Goal: Task Accomplishment & Management: Complete application form

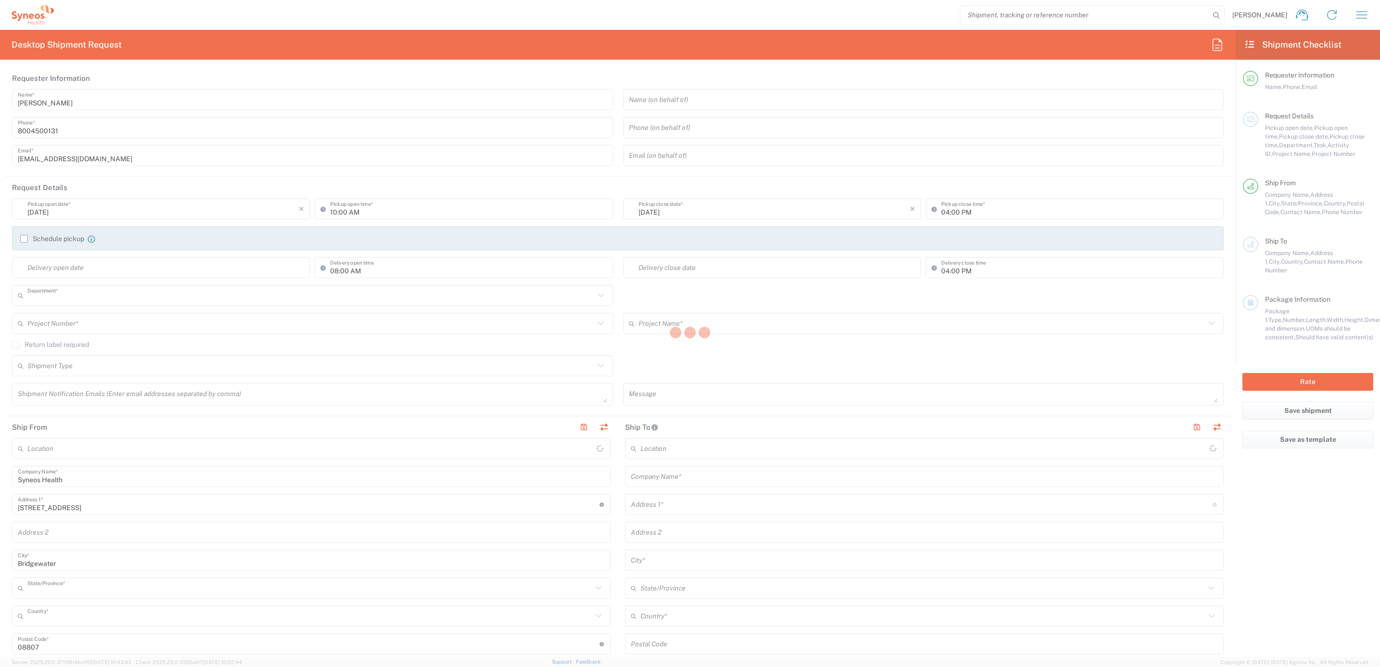
type input "4205"
type input "[US_STATE]"
type input "[GEOGRAPHIC_DATA]"
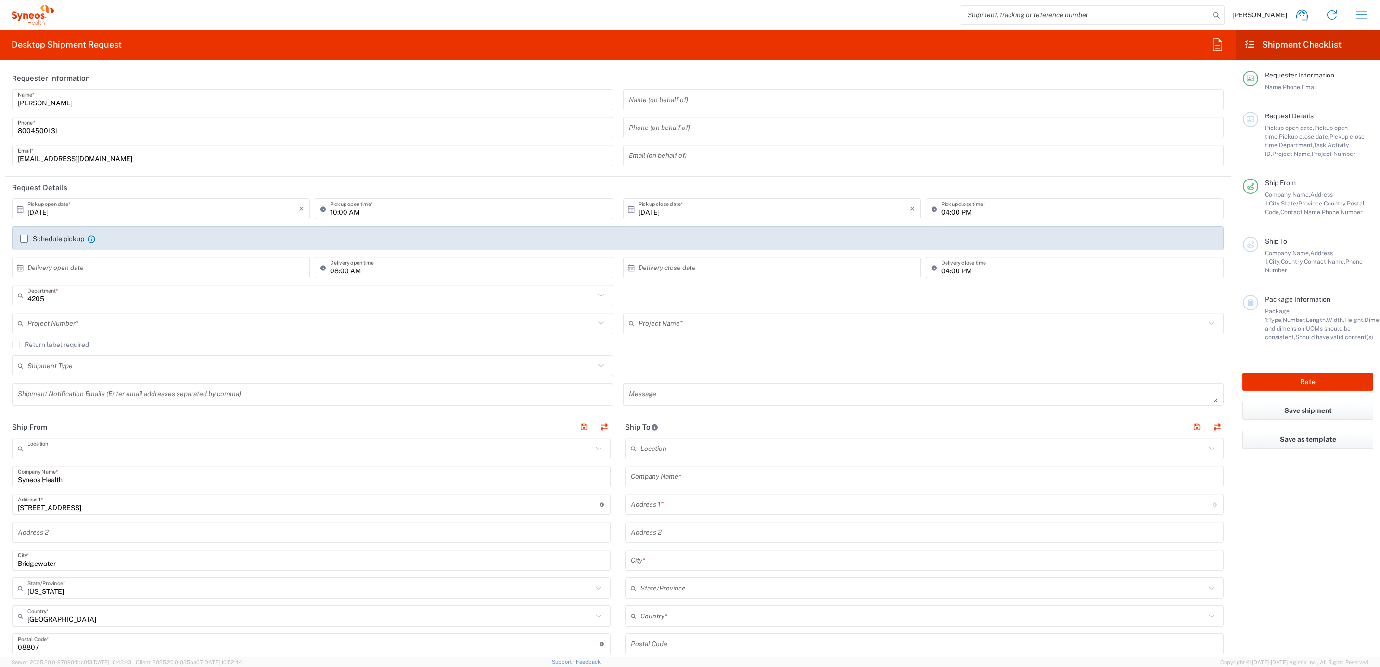
type input "Syneos Health Commercial Servi- [GEOGRAPHIC_DATA] [GEOGRAPHIC_DATA]"
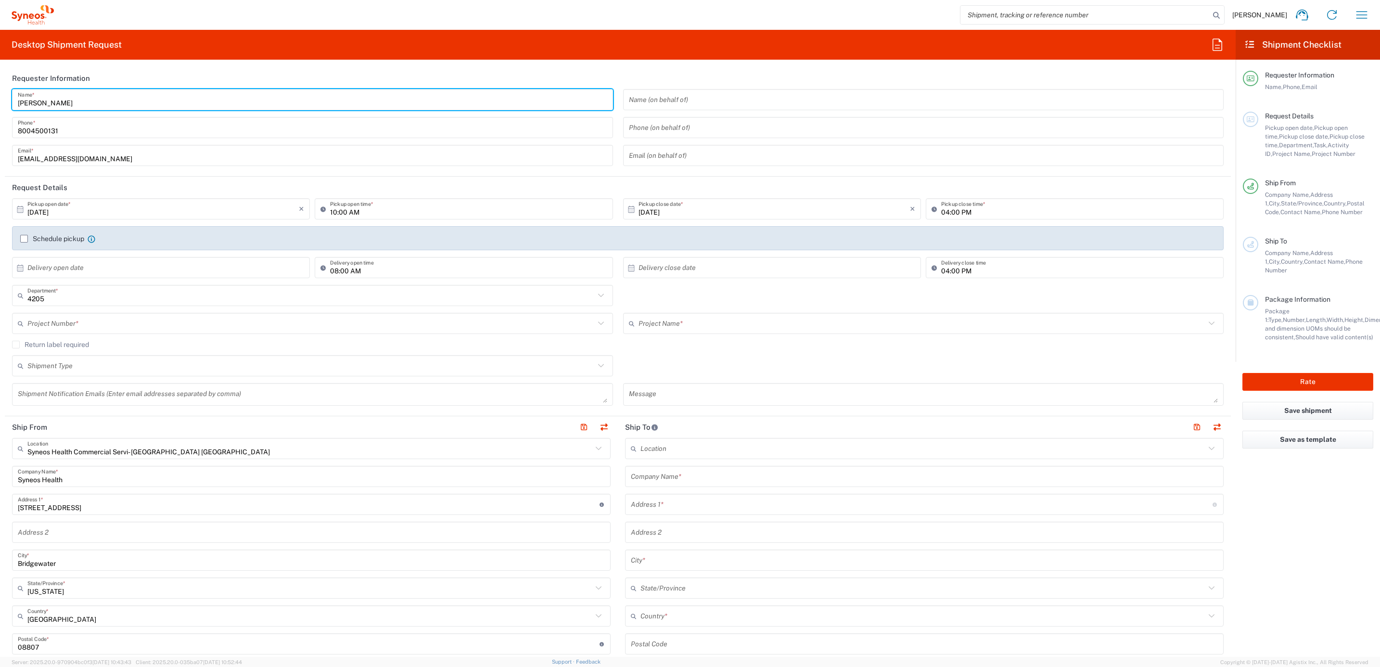
drag, startPoint x: 64, startPoint y: 103, endPoint x: 133, endPoint y: 71, distance: 76.2
click at [0, 86] on html "[PERSON_NAME] Home Shipment estimator Shipment tracking Desktop shipment reques…" at bounding box center [690, 333] width 1380 height 667
type input "Syneos Deployments"
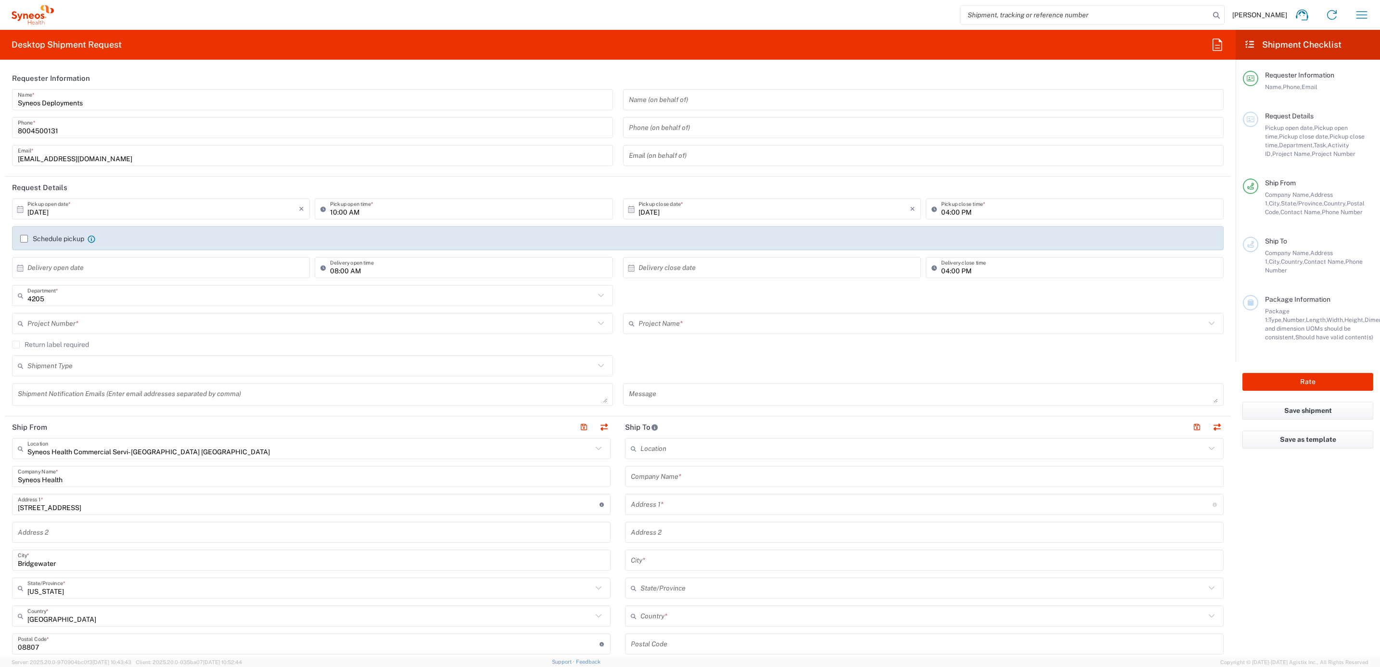
click at [133, 71] on header "Requester Information" at bounding box center [618, 78] width 1226 height 22
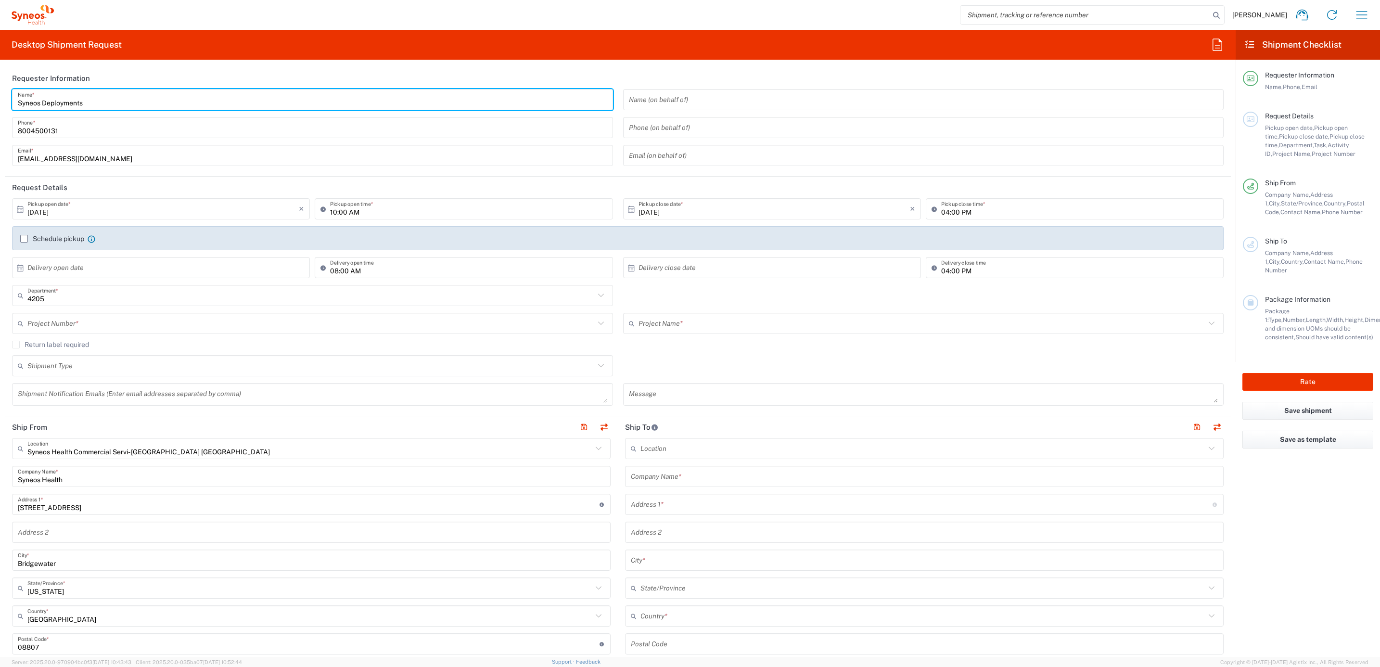
drag, startPoint x: 81, startPoint y: 103, endPoint x: 7, endPoint y: 98, distance: 74.3
click at [7, 98] on div "Syneos Deployments Name * [PHONE_NUMBER] Phone * [EMAIL_ADDRESS][DOMAIN_NAME] E…" at bounding box center [312, 131] width 611 height 84
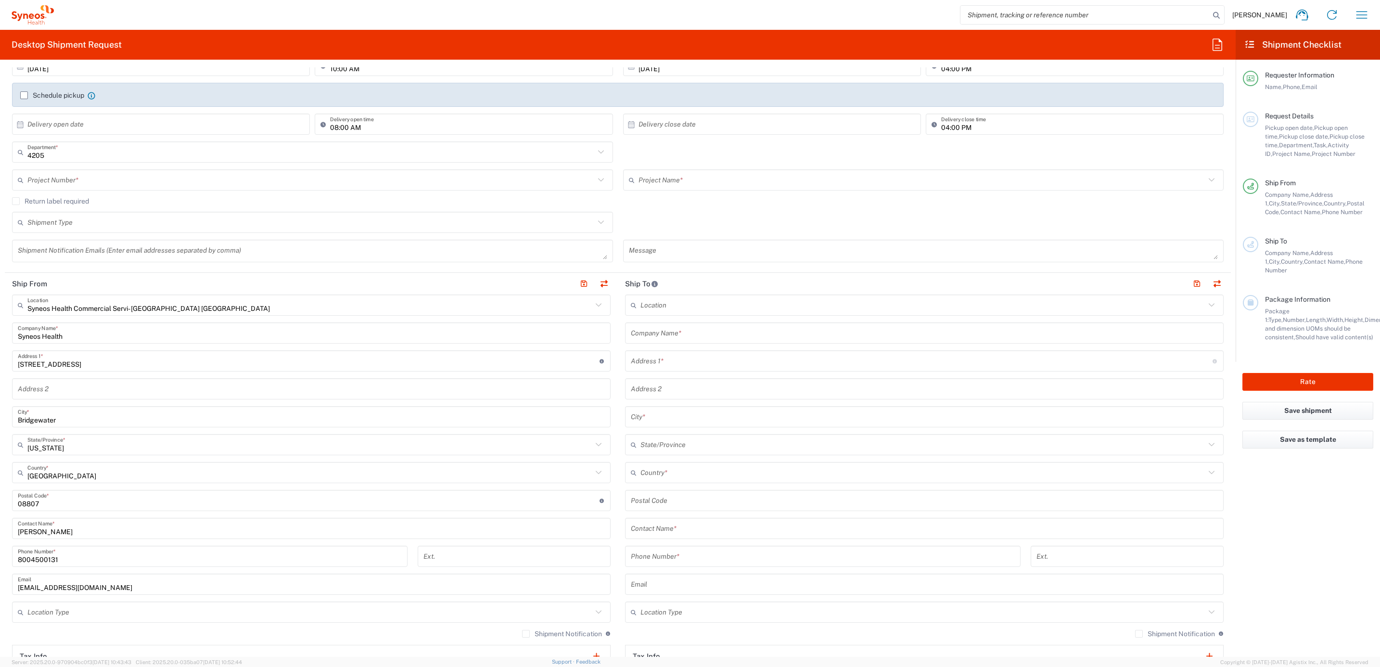
scroll to position [144, 0]
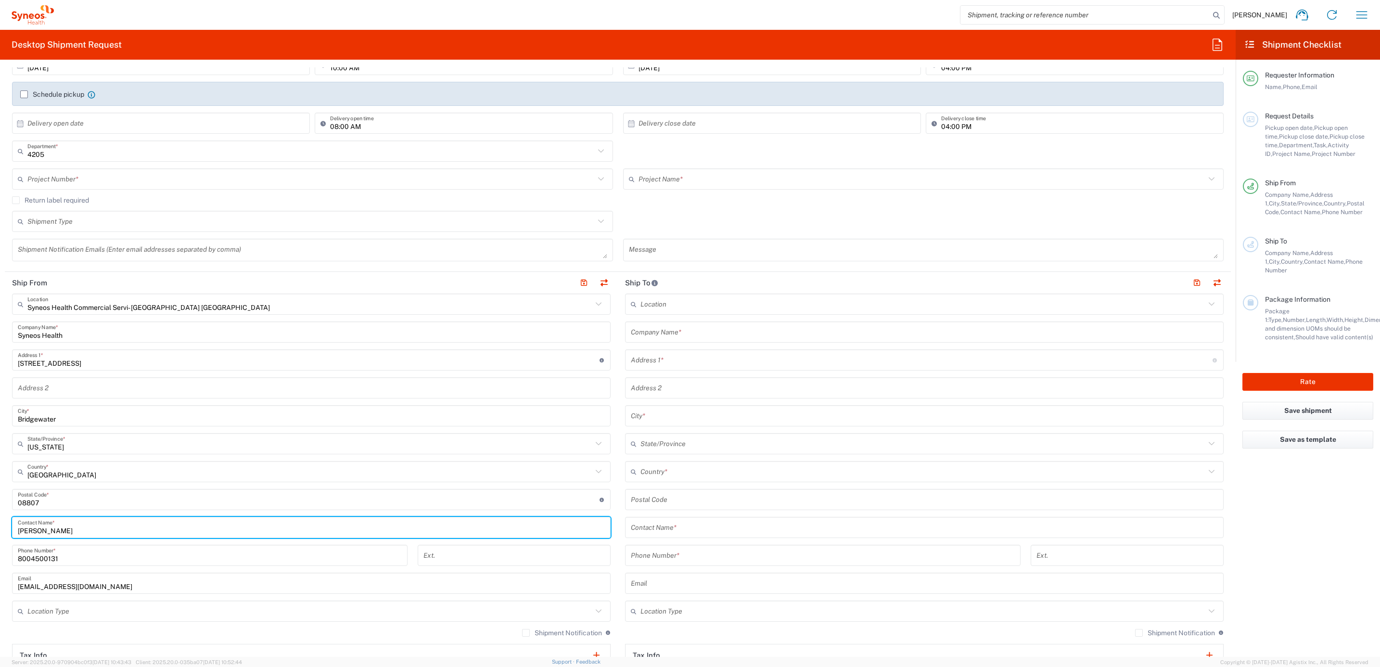
click at [0, 530] on form "Requester Information Syneos Deployments Name * [PHONE_NUMBER] Phone * [EMAIL_A…" at bounding box center [618, 362] width 1236 height 590
paste input "Syneos Deployments"
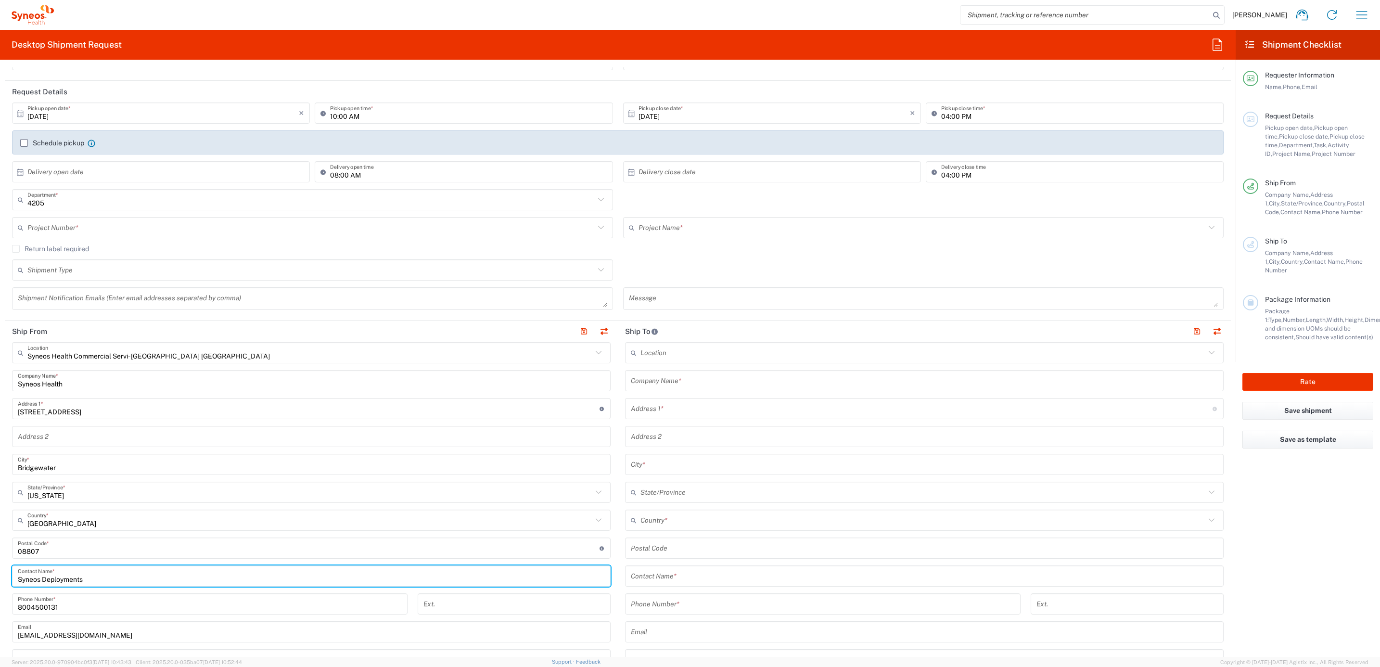
scroll to position [0, 0]
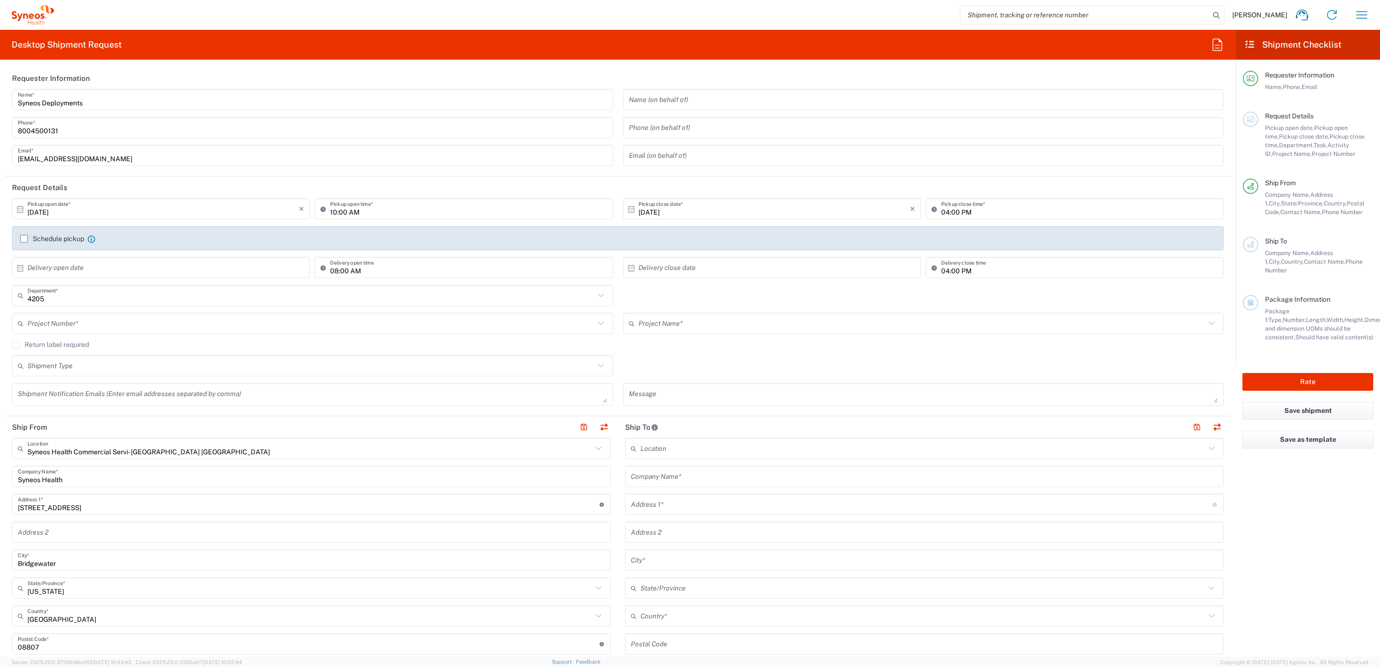
type input "Syneos Deployments"
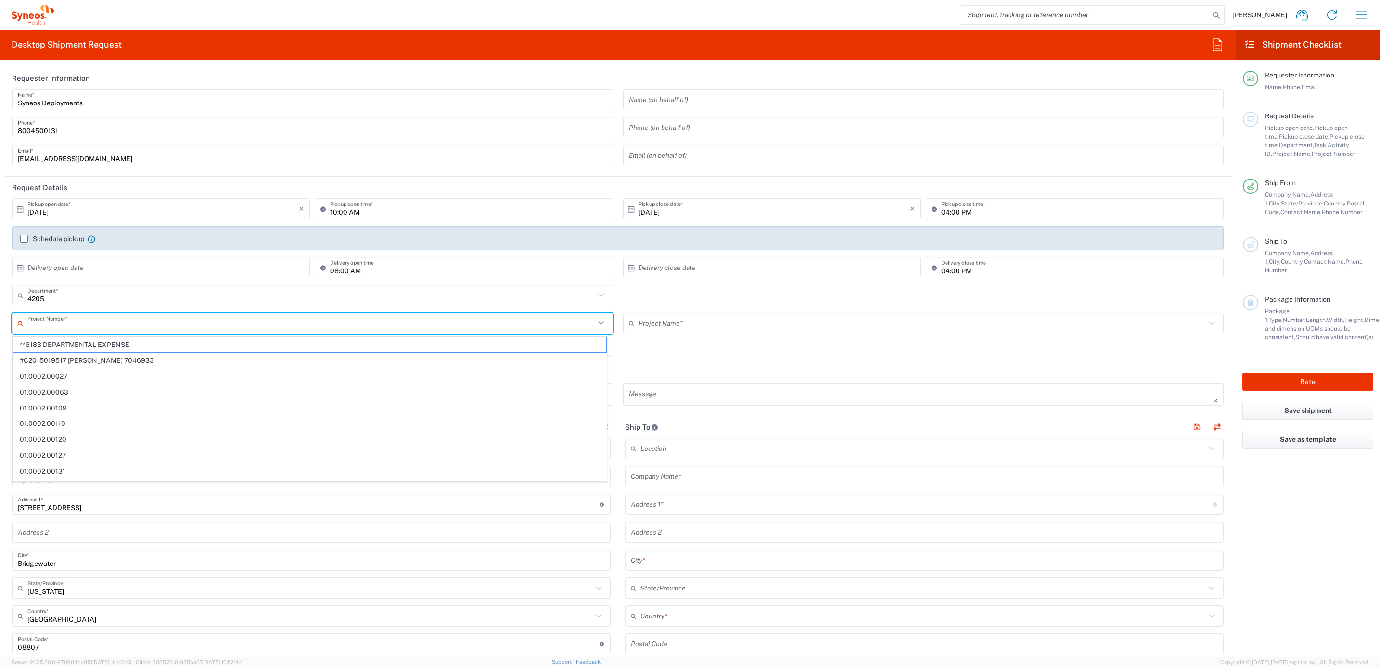
click at [77, 315] on input "text" at bounding box center [310, 323] width 567 height 17
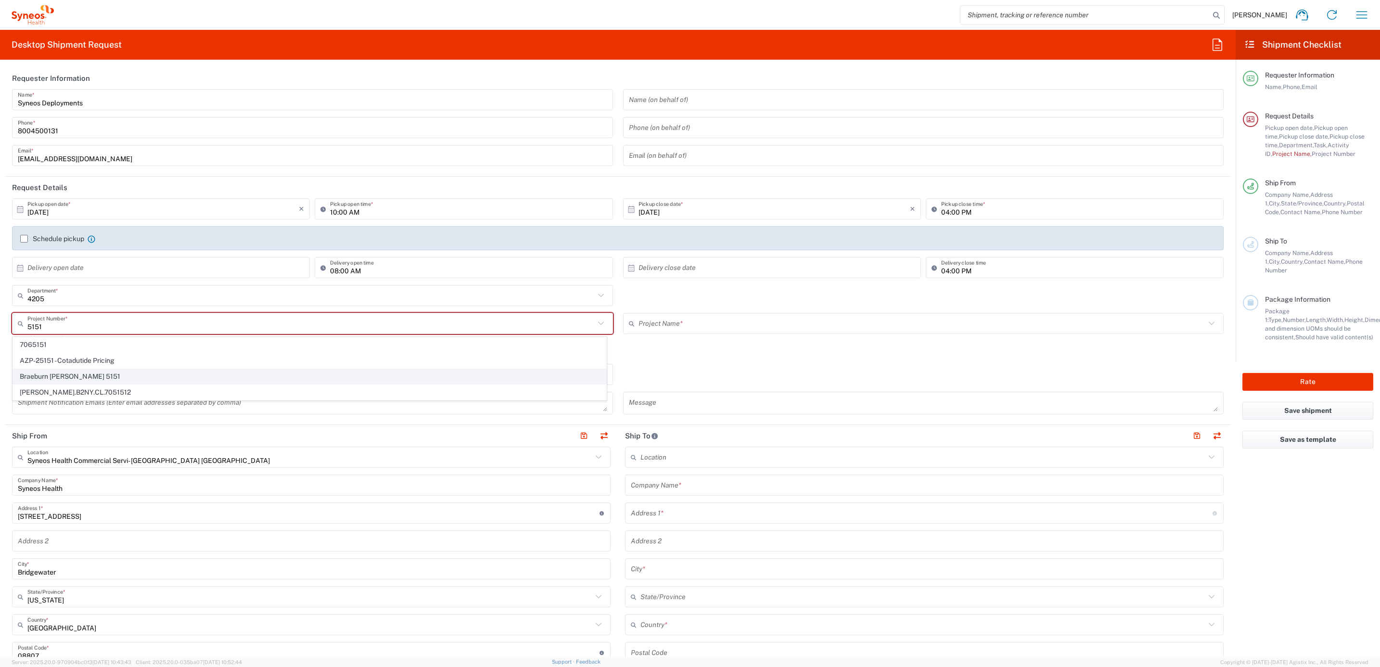
click at [105, 376] on span "Braeburn [PERSON_NAME] 5151" at bounding box center [309, 376] width 593 height 15
type input "Braeburn [PERSON_NAME] 5151"
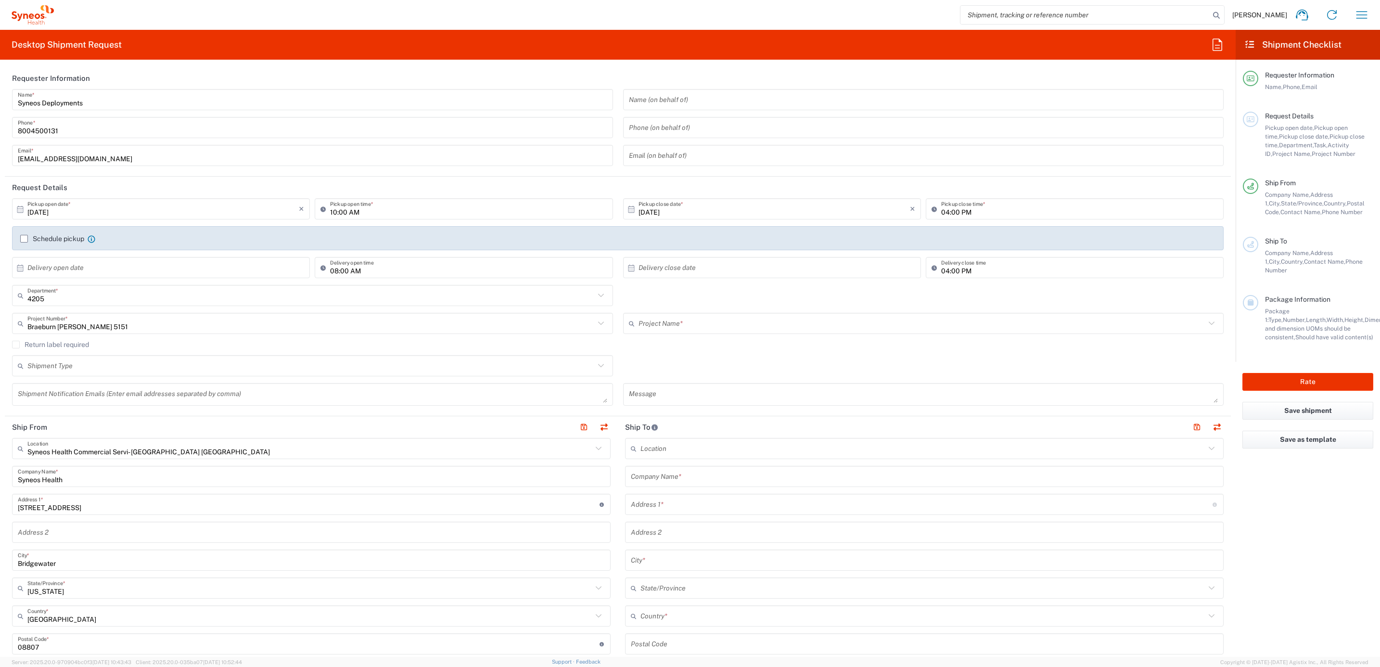
type input "Braeburn [PERSON_NAME] 5151"
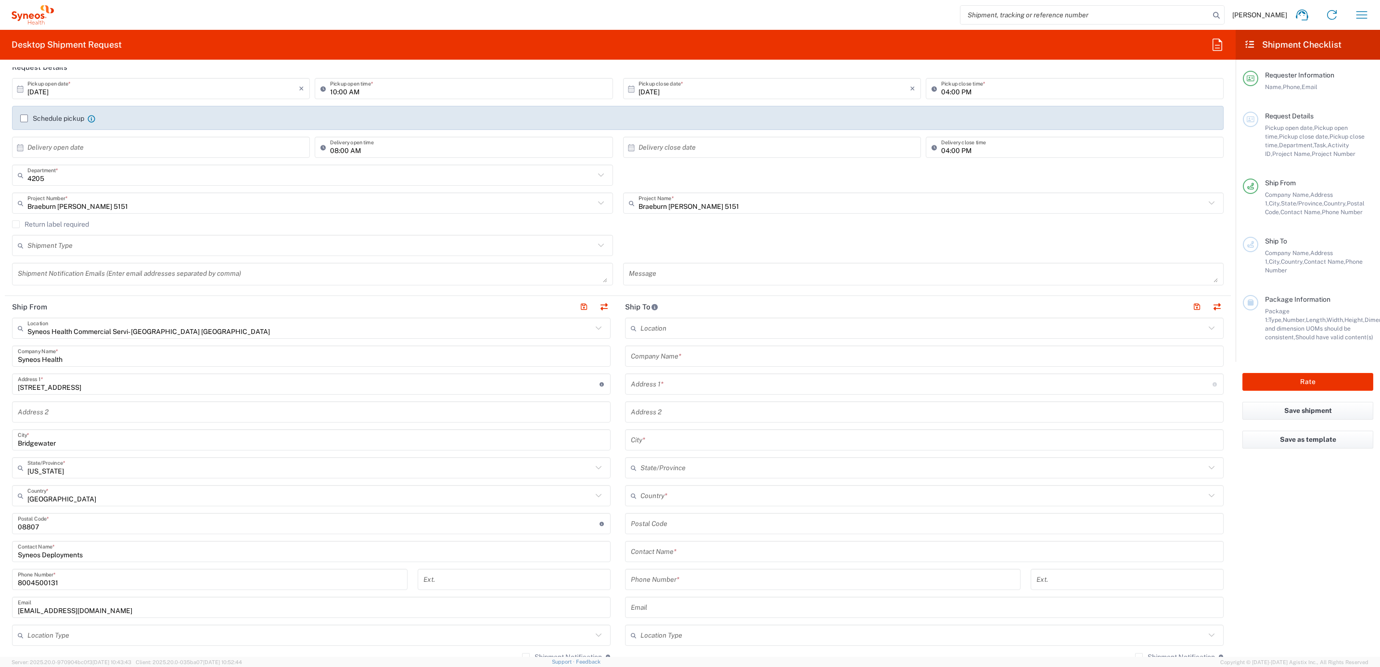
scroll to position [144, 0]
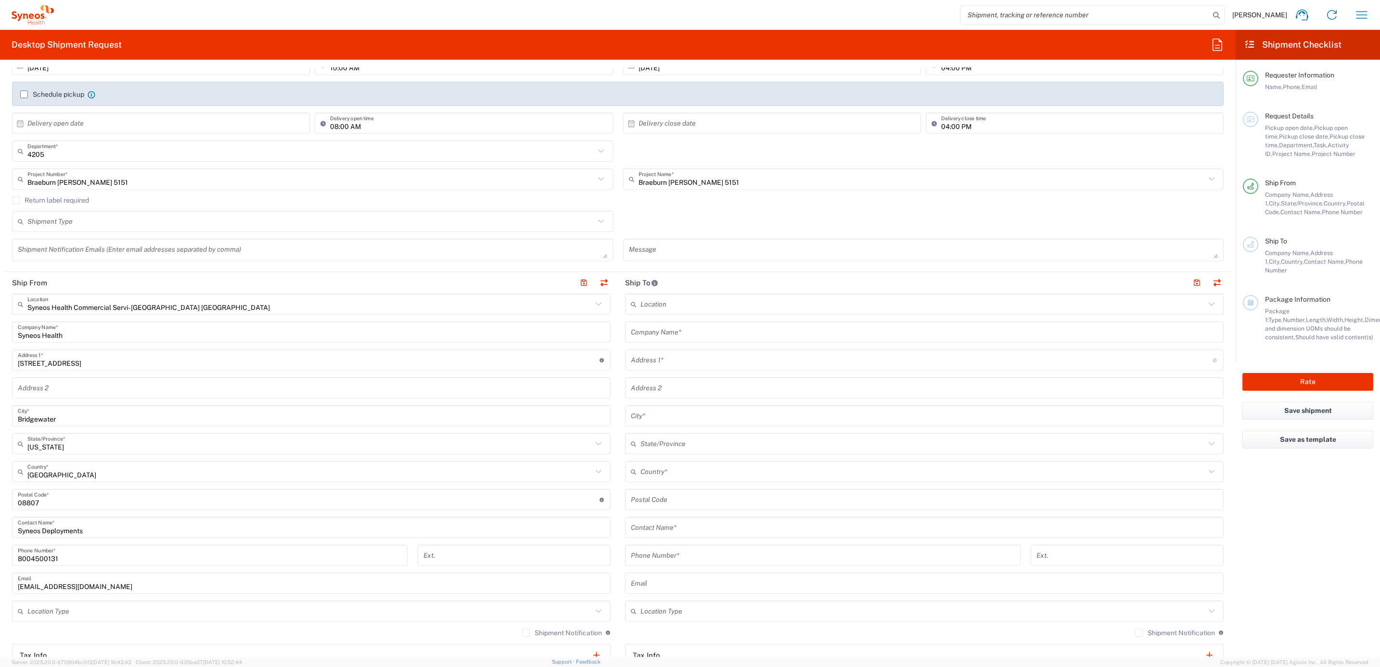
click at [694, 326] on input "text" at bounding box center [924, 332] width 587 height 17
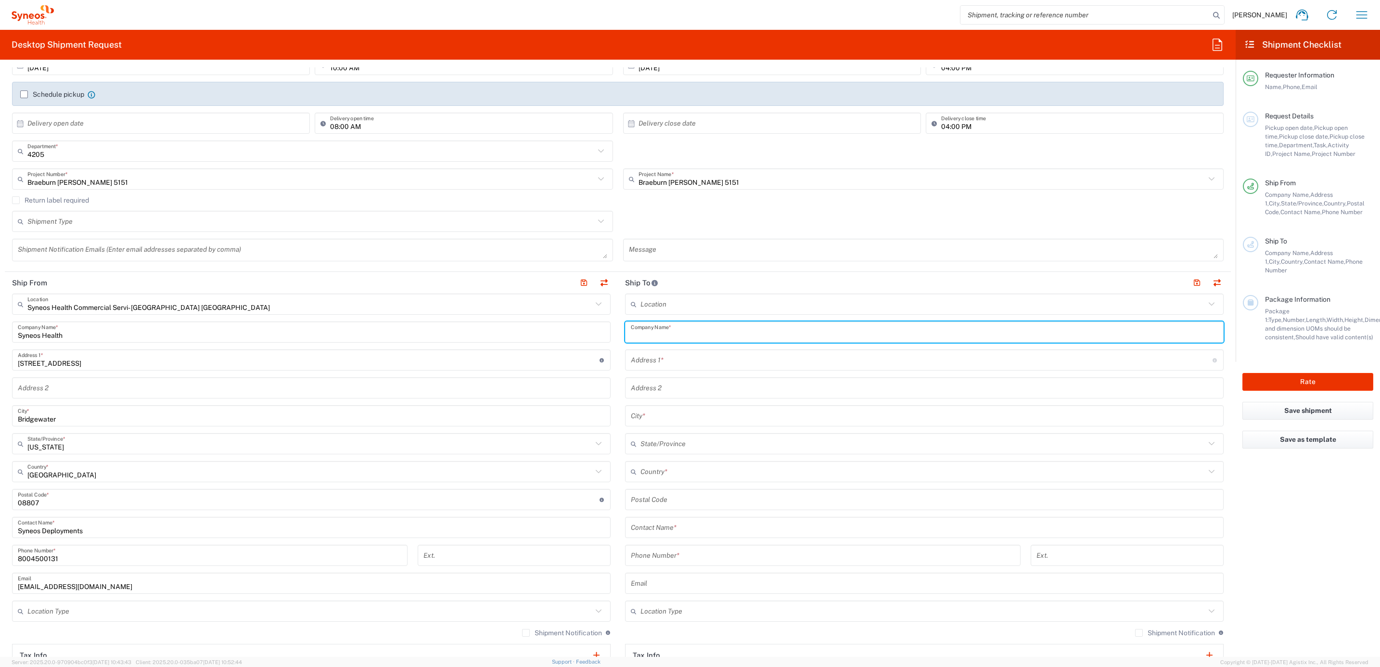
paste input "[PERSON_NAME]"
type input "[PERSON_NAME]"
click at [669, 526] on input "text" at bounding box center [924, 527] width 587 height 17
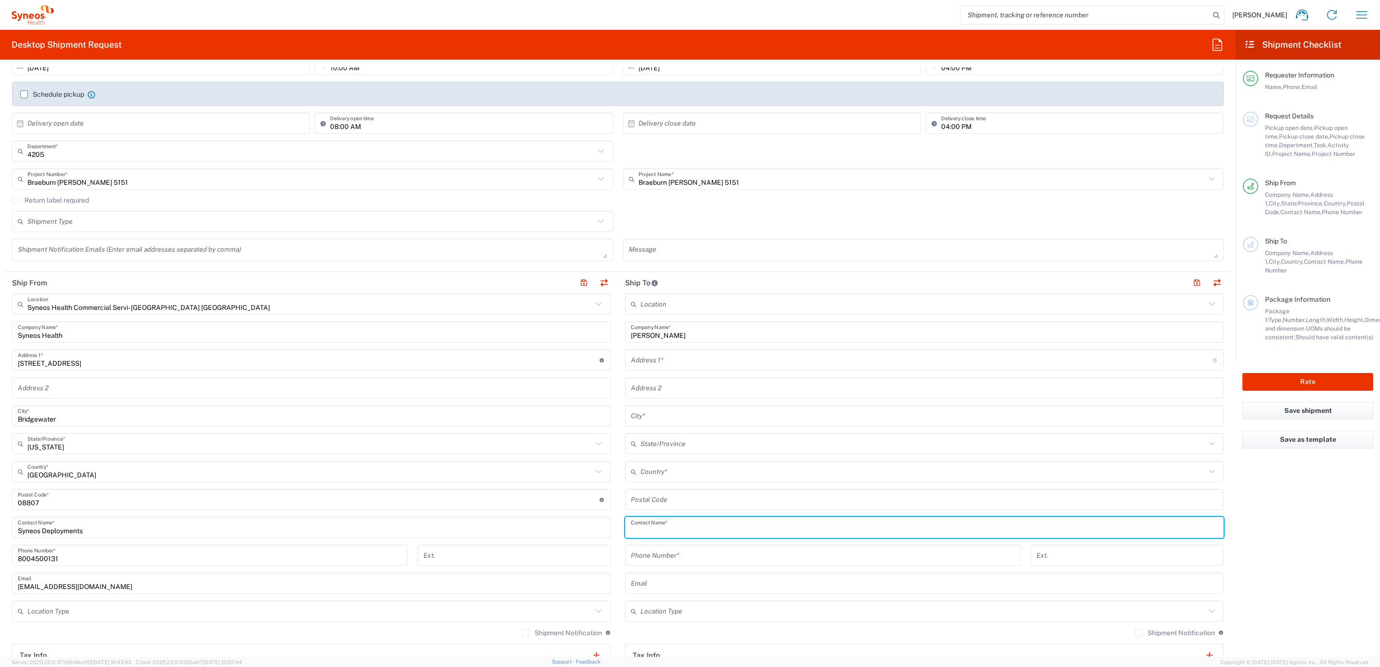
paste input "[PERSON_NAME]"
type input "[PERSON_NAME]"
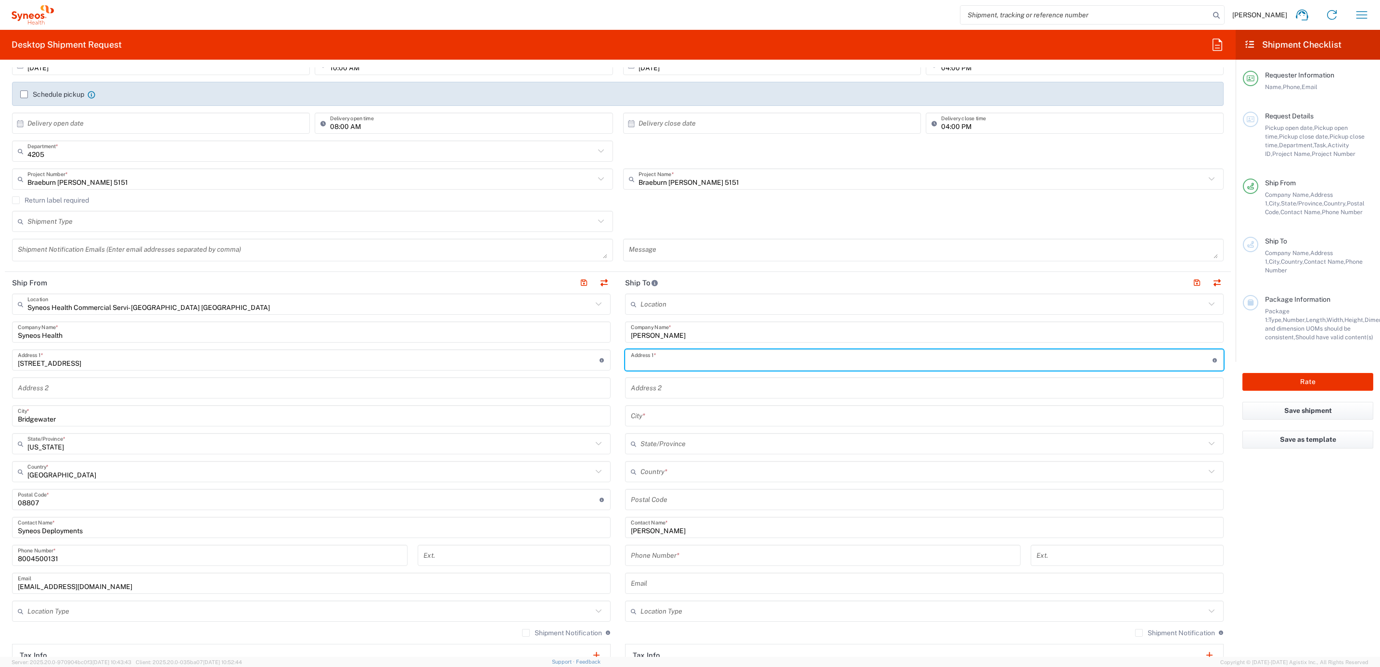
click at [714, 364] on input "text" at bounding box center [922, 360] width 582 height 17
paste input "[STREET_ADDRESS][PERSON_NAME]"
type input "[STREET_ADDRESS][PERSON_NAME]"
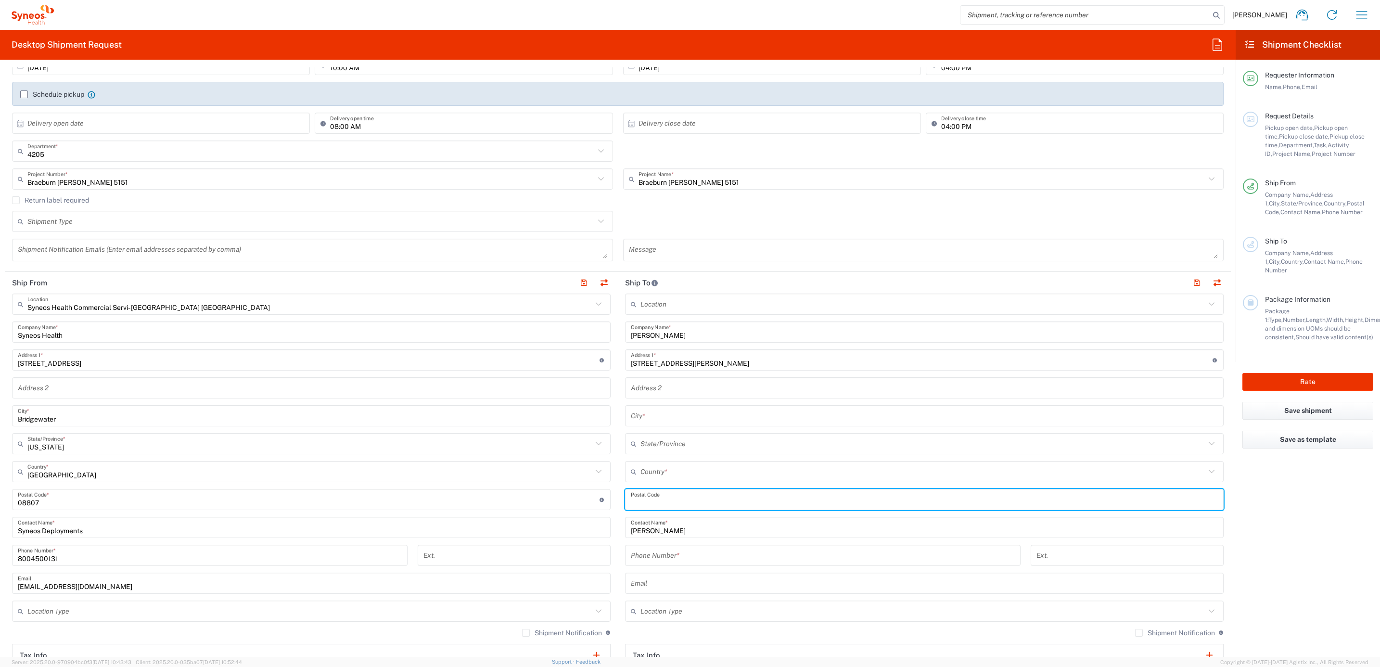
click at [656, 507] on input "undefined" at bounding box center [924, 499] width 587 height 17
paste input "60402"
type input "60402"
click at [650, 554] on input "tel" at bounding box center [823, 555] width 384 height 17
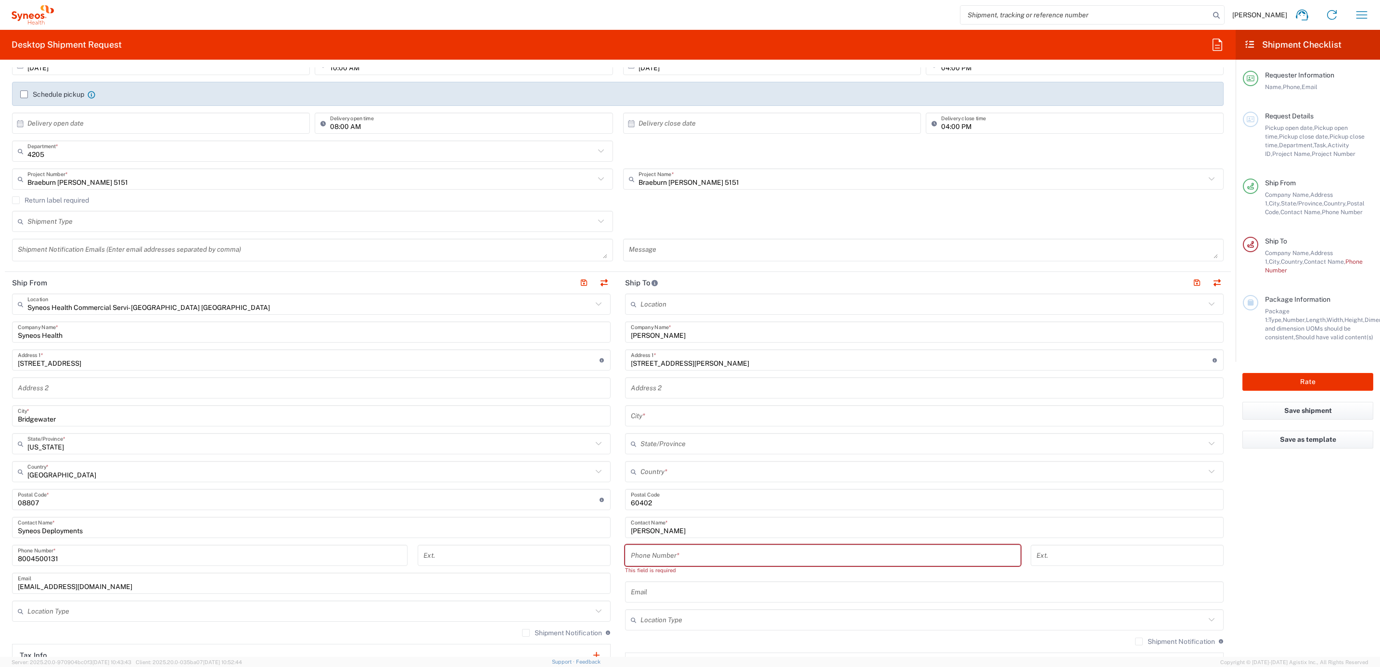
drag, startPoint x: 634, startPoint y: 414, endPoint x: 684, endPoint y: 411, distance: 50.2
click at [635, 414] on input "text" at bounding box center [924, 416] width 587 height 17
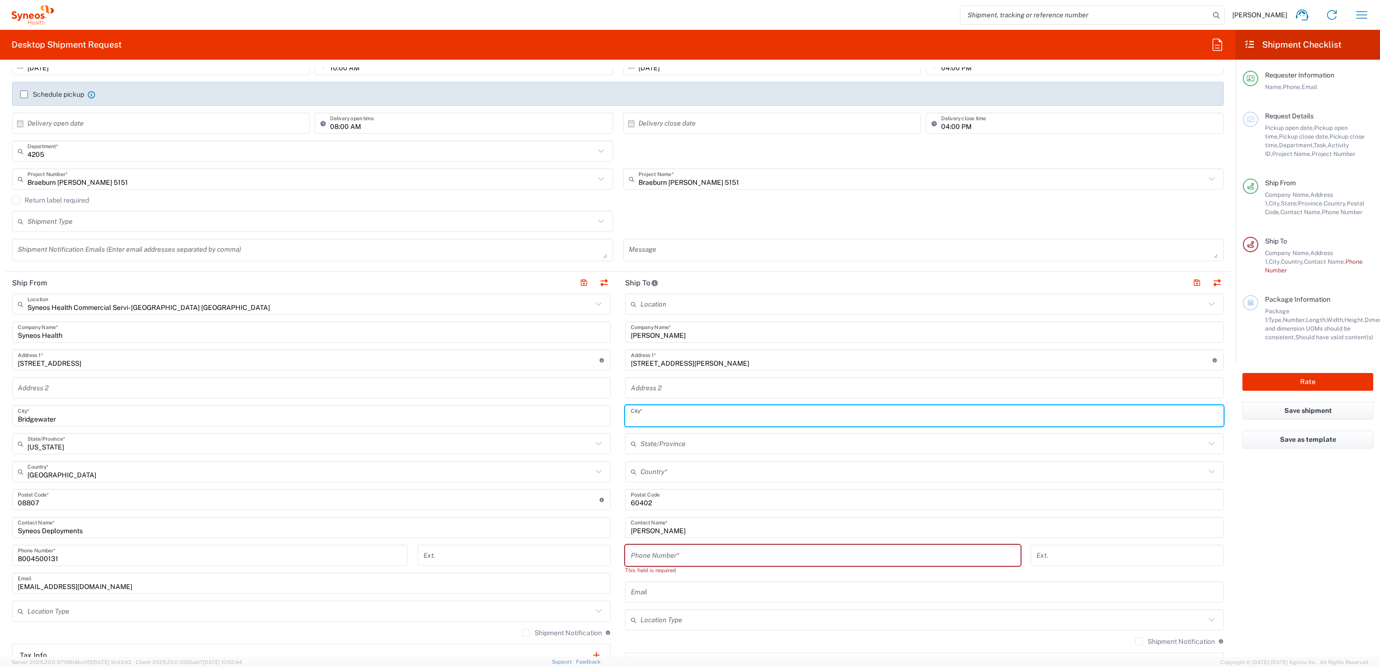
paste input "Berwyn"
type input "Berwyn"
click at [651, 472] on input "text" at bounding box center [923, 472] width 565 height 17
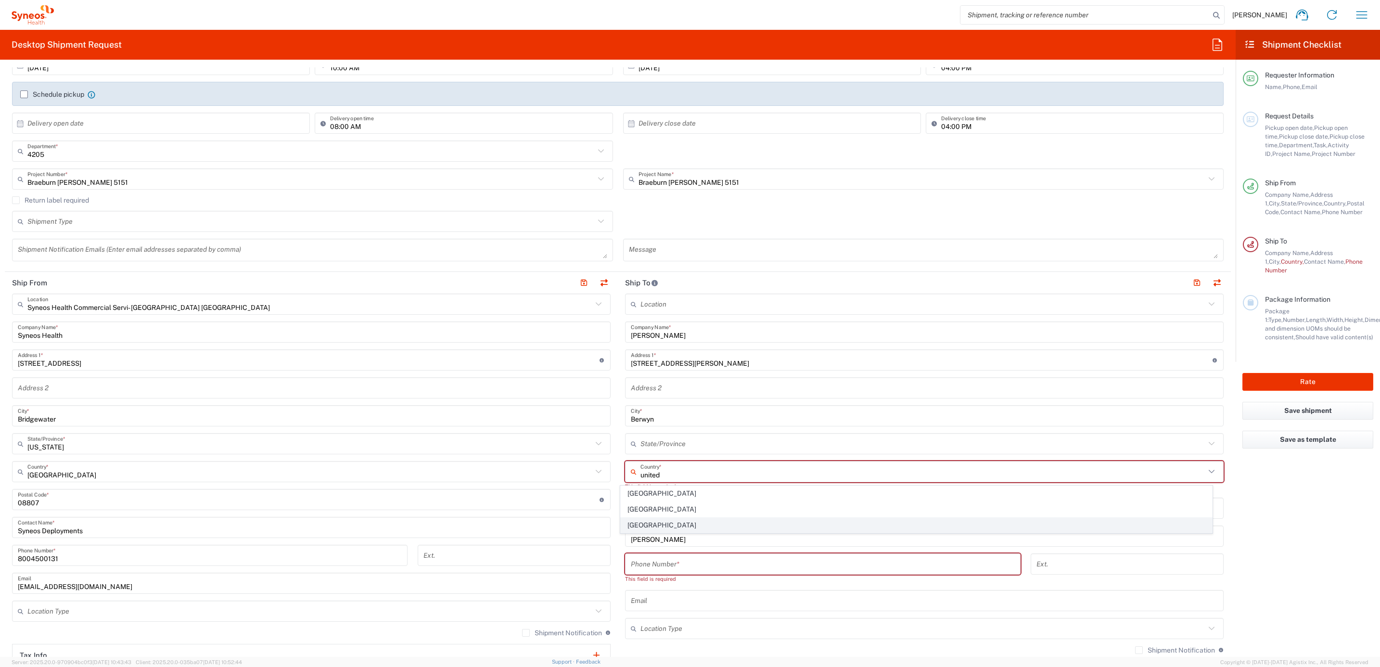
click at [653, 520] on span "[GEOGRAPHIC_DATA]" at bounding box center [917, 525] width 592 height 15
type input "[GEOGRAPHIC_DATA]"
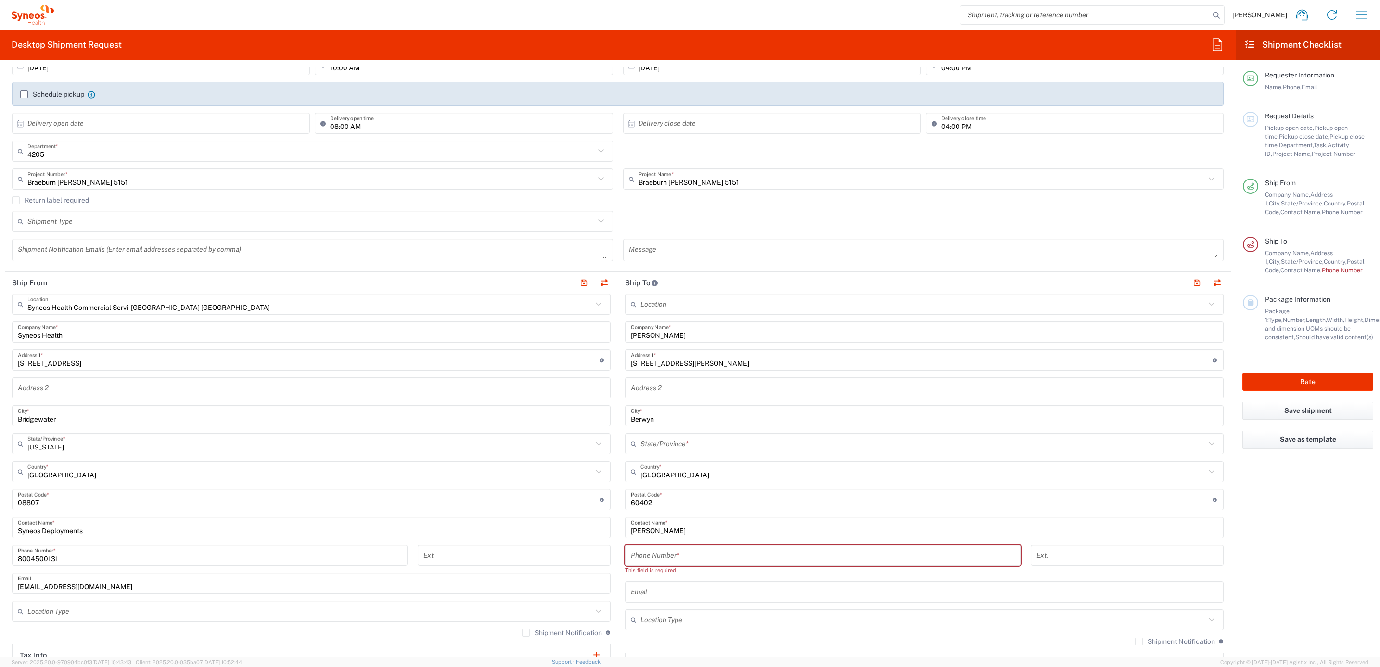
click at [667, 448] on input "text" at bounding box center [923, 444] width 565 height 17
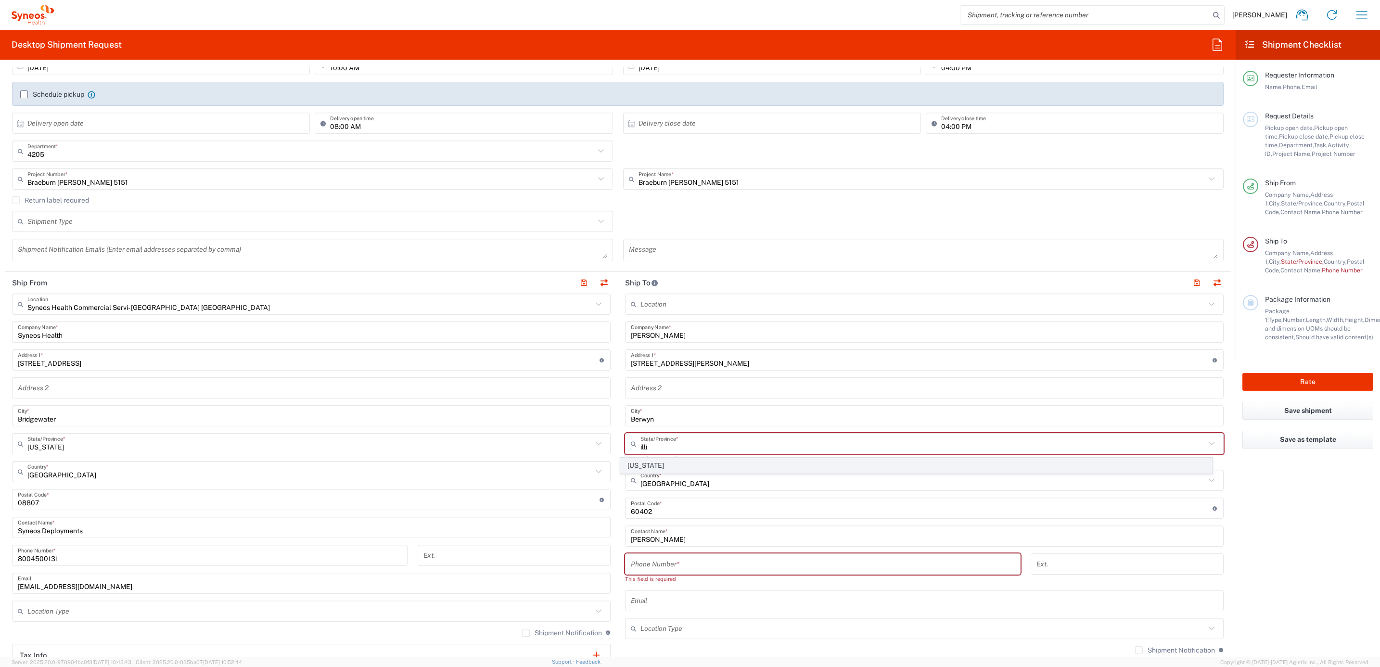
click at [634, 468] on span "[US_STATE]" at bounding box center [917, 465] width 592 height 15
type input "[US_STATE]"
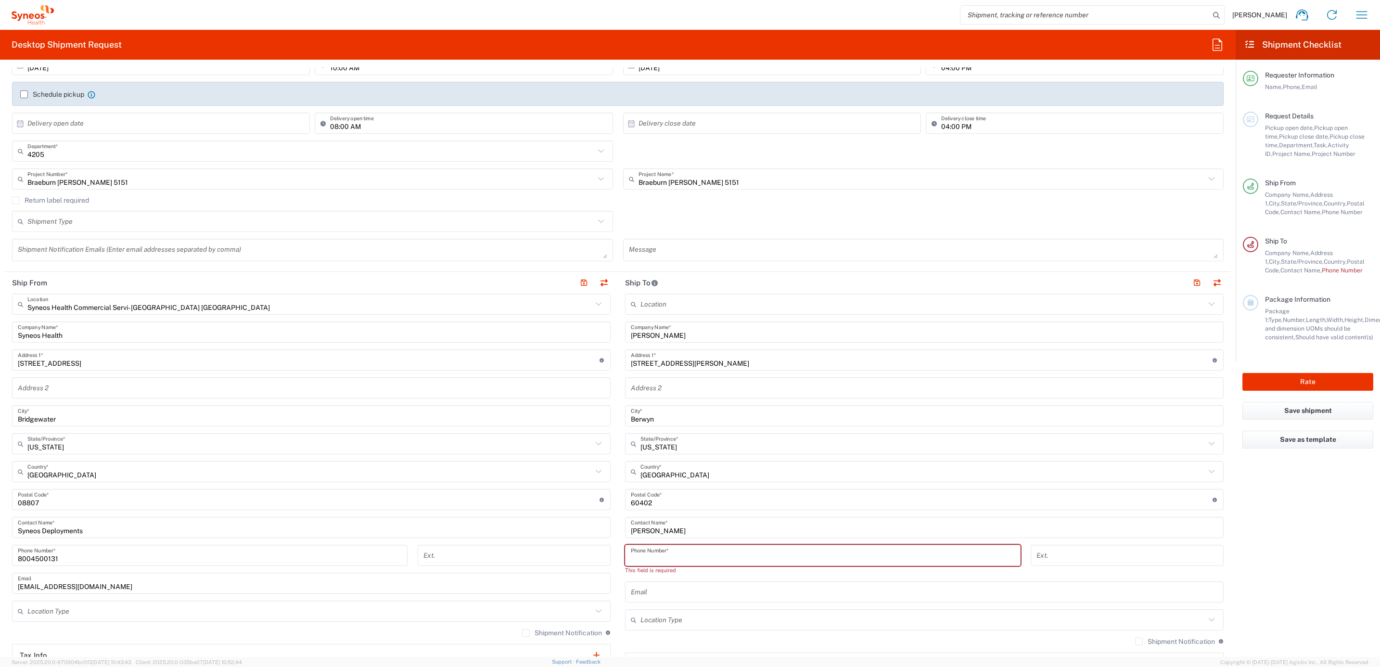
click at [673, 556] on input "tel" at bounding box center [823, 555] width 384 height 17
paste input "[PHONE_NUMBER]"
type input "[PHONE_NUMBER]"
click at [618, 545] on main "Location [PERSON_NAME] LLC-[GEOGRAPHIC_DATA] [GEOGRAPHIC_DATA] [GEOGRAPHIC_DATA…" at bounding box center [924, 496] width 613 height 404
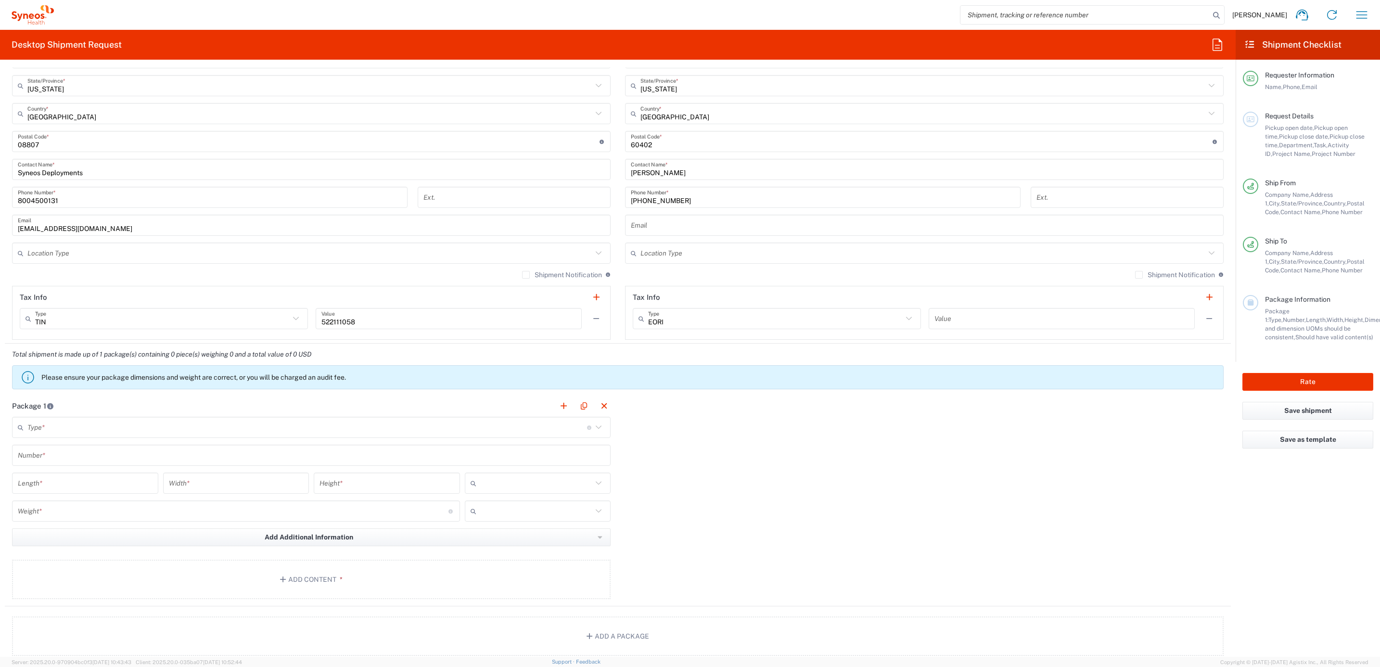
scroll to position [505, 0]
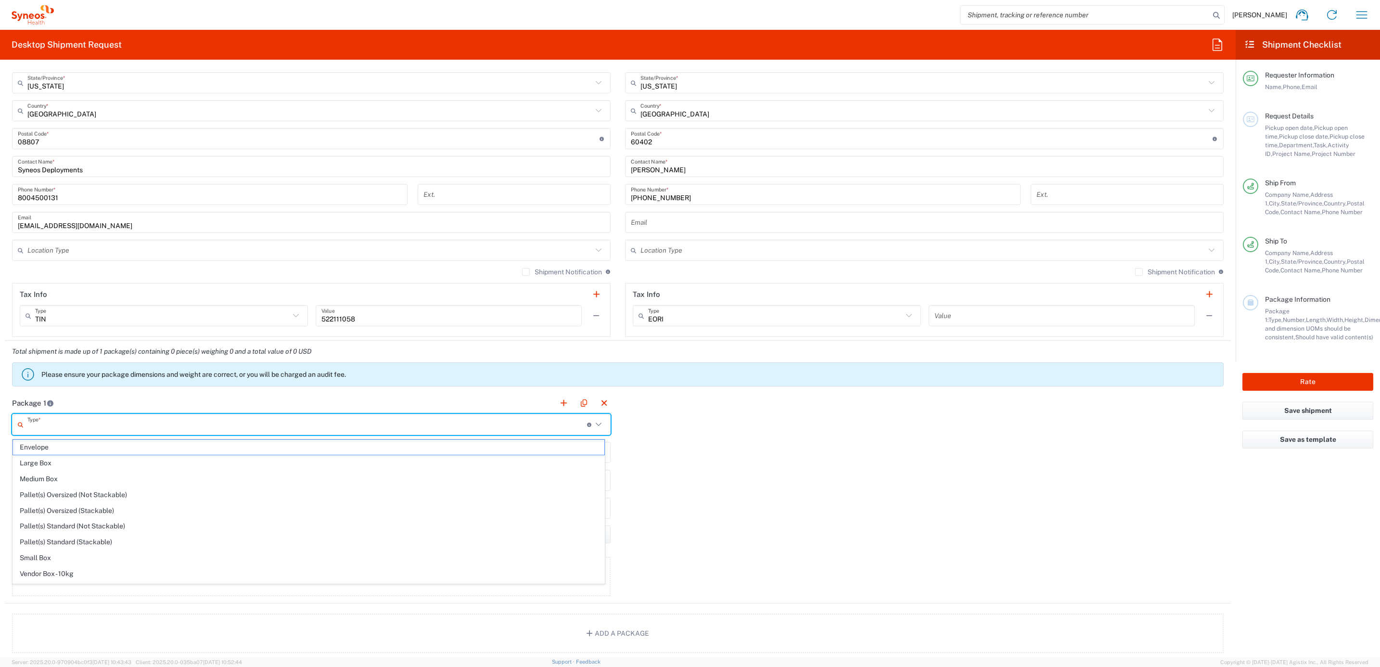
click at [63, 427] on input "text" at bounding box center [307, 424] width 560 height 17
click at [73, 577] on span "Your Packaging" at bounding box center [309, 575] width 592 height 15
type input "Your Packaging"
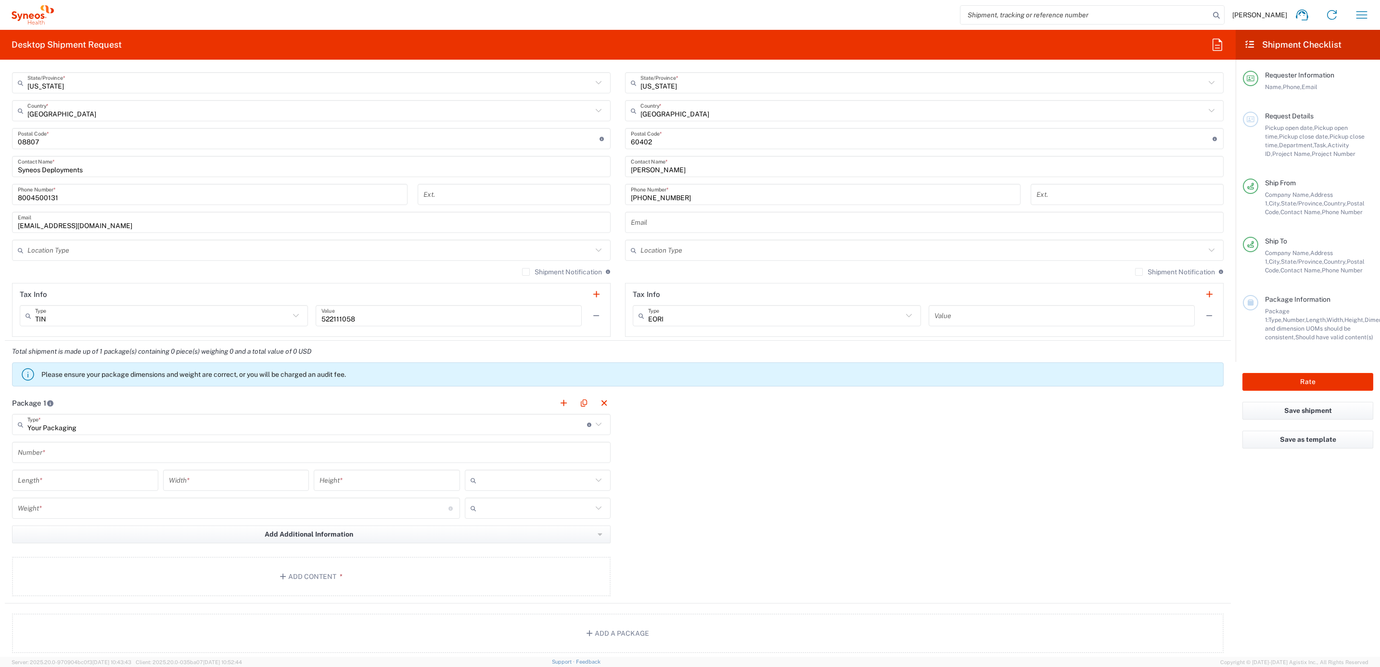
click at [75, 439] on main "Your Packaging Type * Material used to package goods Envelope Large Box Medium …" at bounding box center [311, 507] width 613 height 186
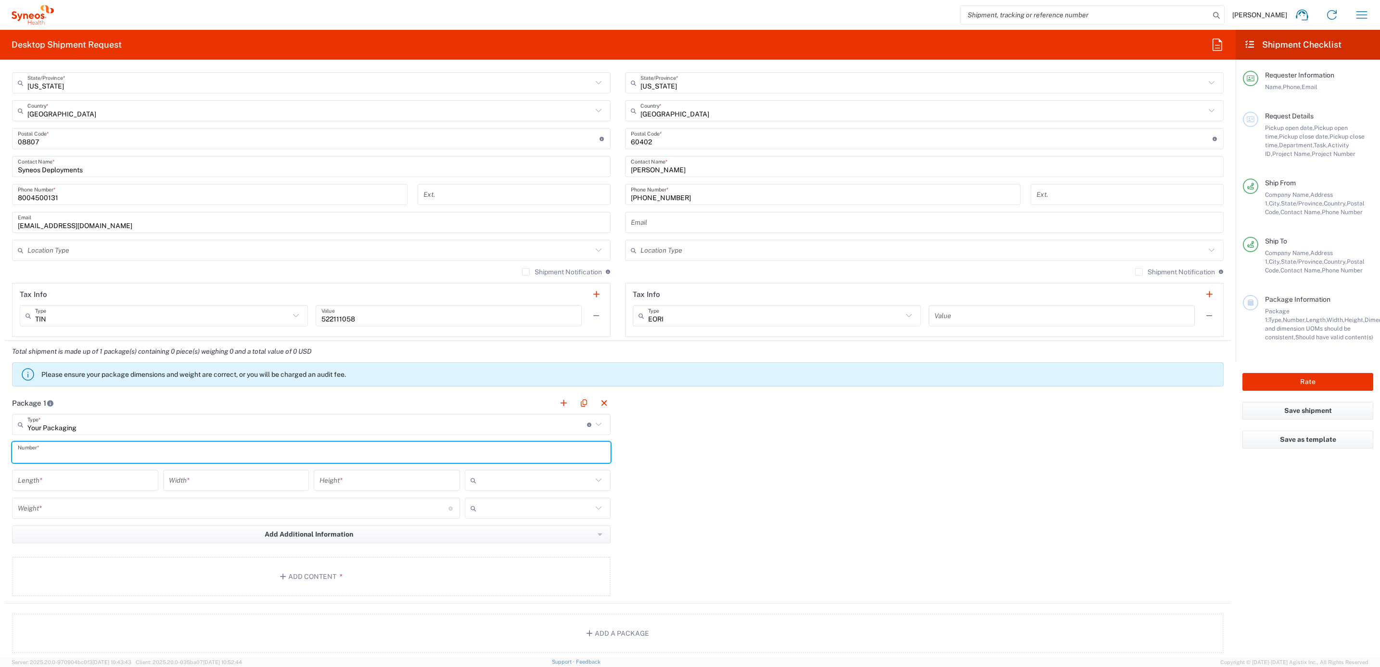
click at [79, 455] on input "text" at bounding box center [311, 452] width 587 height 17
type input "1"
click at [72, 484] on input "number" at bounding box center [85, 480] width 135 height 17
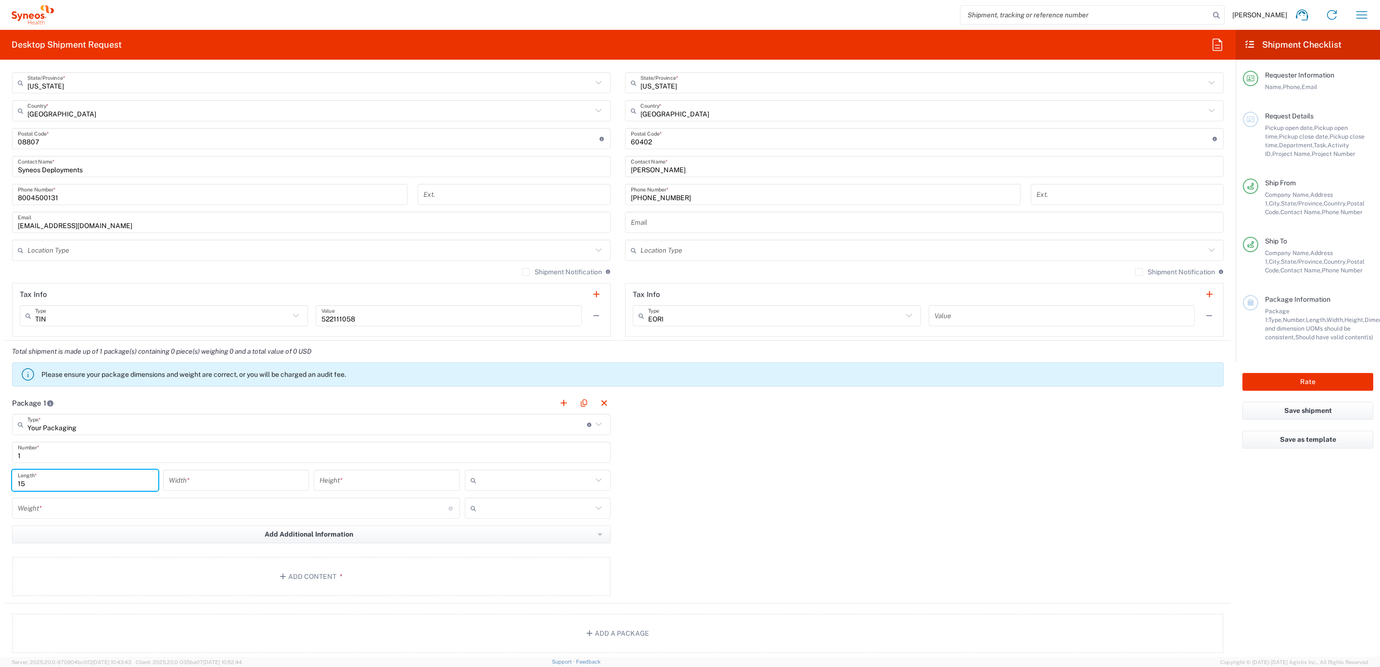
type input "15"
type input "12.5"
type input "1"
click at [526, 471] on main "Your Packaging Type * Material used to package goods Envelope Large Box Medium …" at bounding box center [311, 507] width 613 height 186
click at [525, 481] on input "text" at bounding box center [536, 480] width 113 height 15
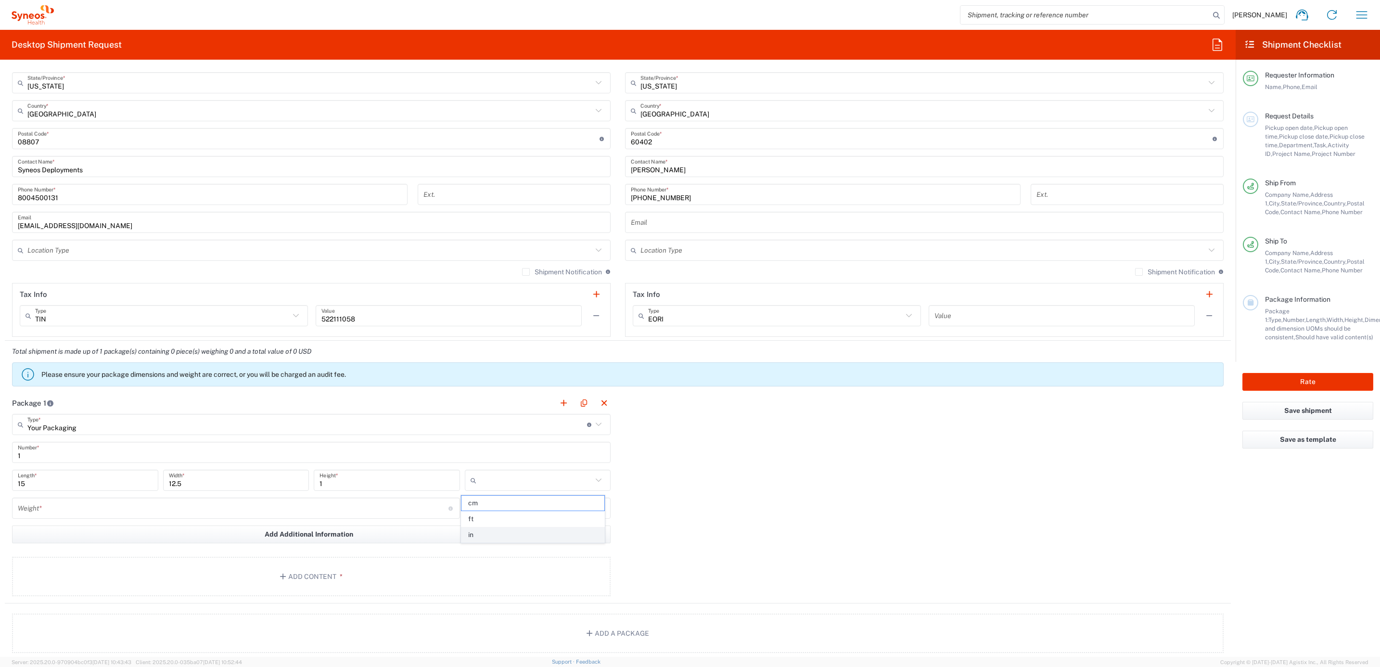
click at [499, 533] on span "in" at bounding box center [533, 535] width 143 height 15
type input "in"
click at [136, 521] on div "Weight * Total weight of package(s) in pounds or kilograms" at bounding box center [236, 512] width 453 height 28
click at [139, 516] on input "number" at bounding box center [233, 508] width 431 height 17
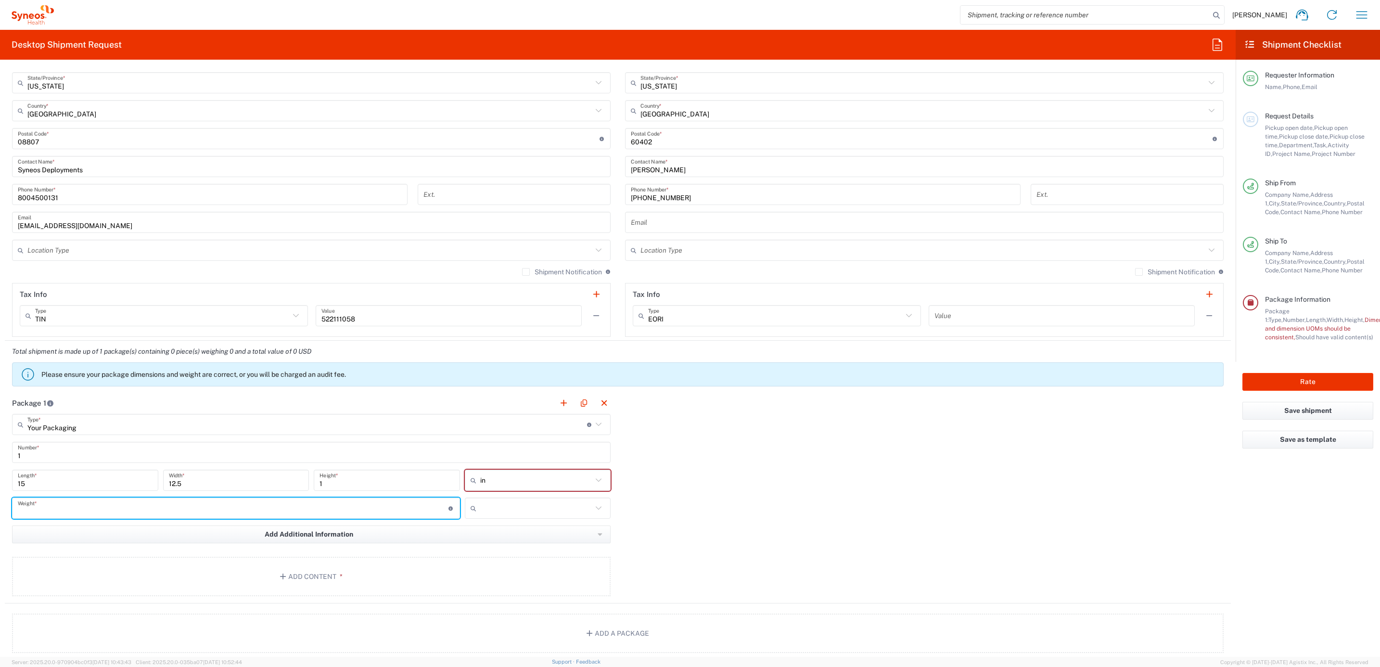
type input "1"
type input "5"
click at [267, 572] on button "Add Content *" at bounding box center [311, 576] width 599 height 39
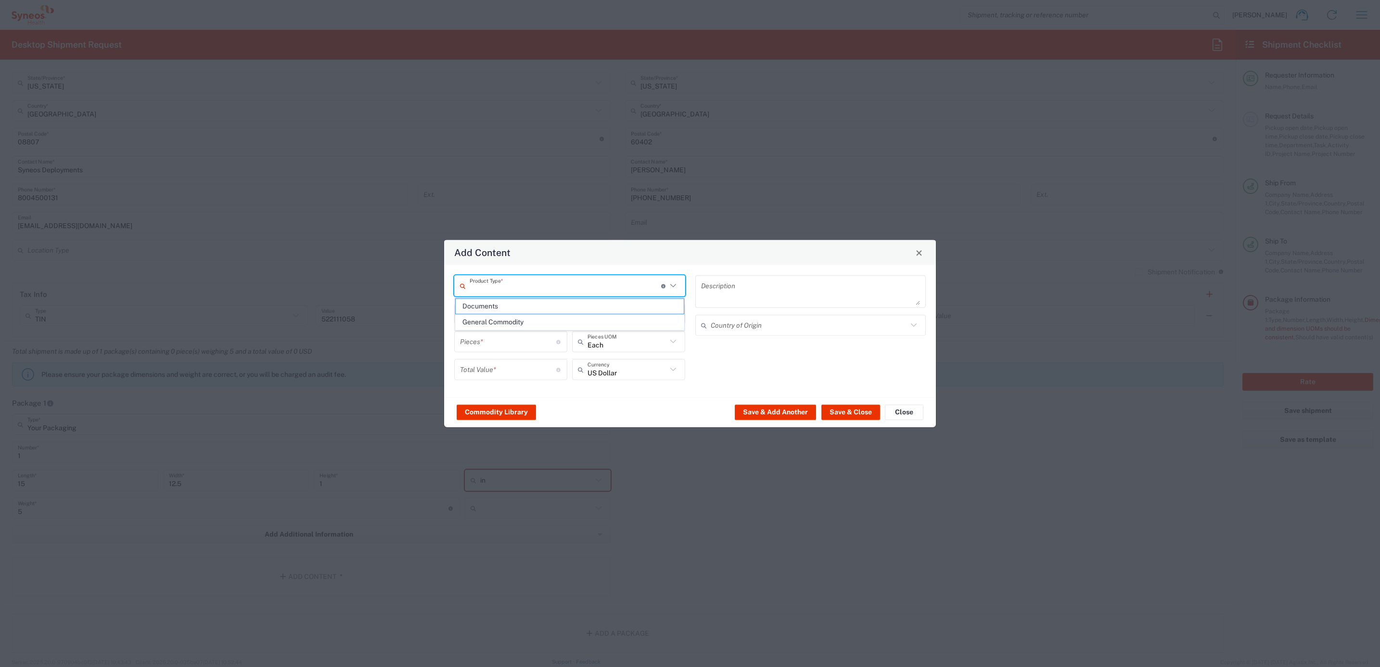
click at [577, 290] on input "text" at bounding box center [566, 285] width 192 height 17
click at [538, 322] on span "General Commodity" at bounding box center [570, 322] width 229 height 15
type input "General Commodity"
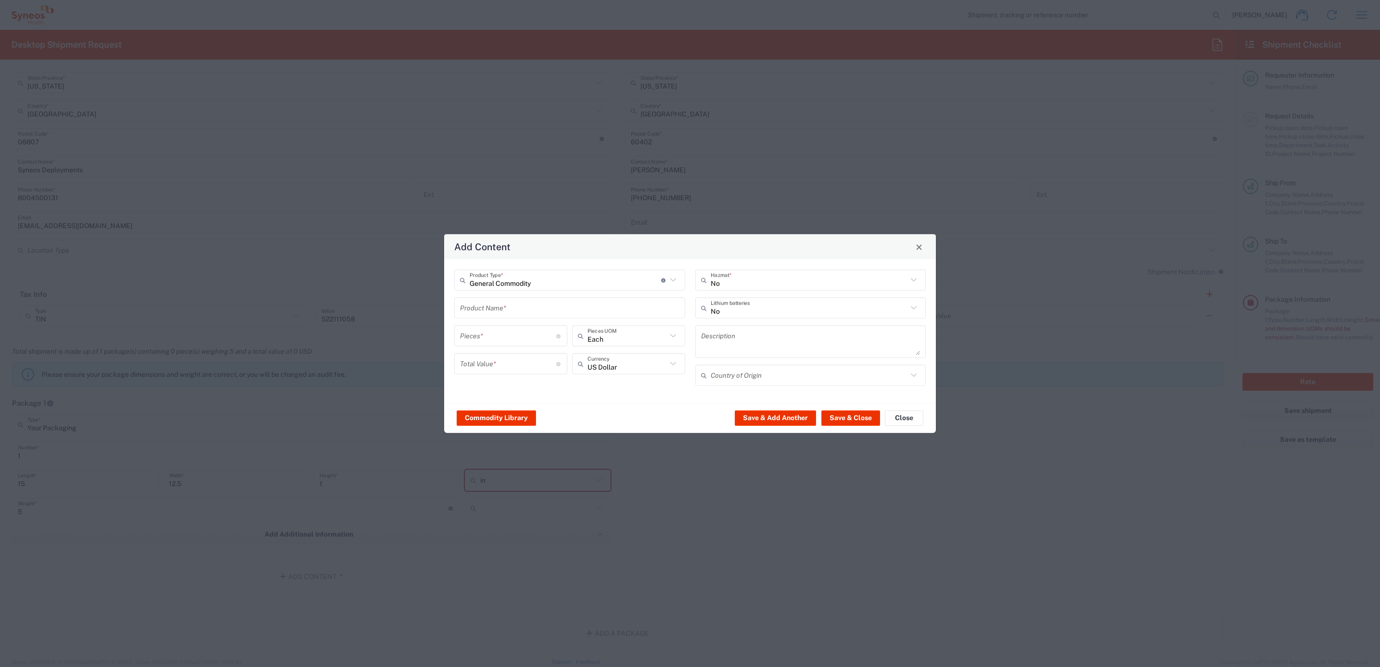
click at [520, 305] on input "text" at bounding box center [569, 307] width 219 height 17
click at [497, 337] on input "number" at bounding box center [508, 335] width 96 height 17
click at [492, 302] on input "1" at bounding box center [569, 307] width 219 height 17
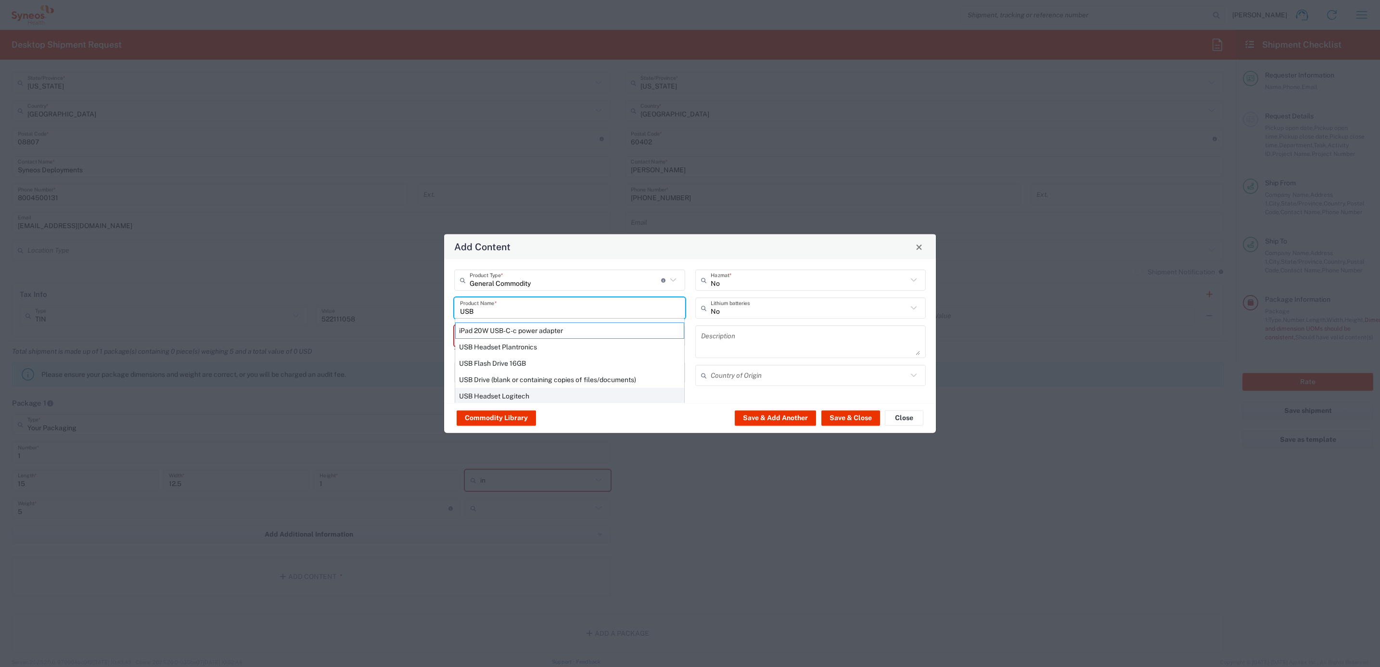
click at [510, 395] on div "USB Headset Logitech" at bounding box center [569, 396] width 229 height 16
type input "USB Headset Logitech"
type textarea "Logitech H570e Wired Headset, Mono Headphones with Noise-Cancelling Microphone,…"
type input "[GEOGRAPHIC_DATA]"
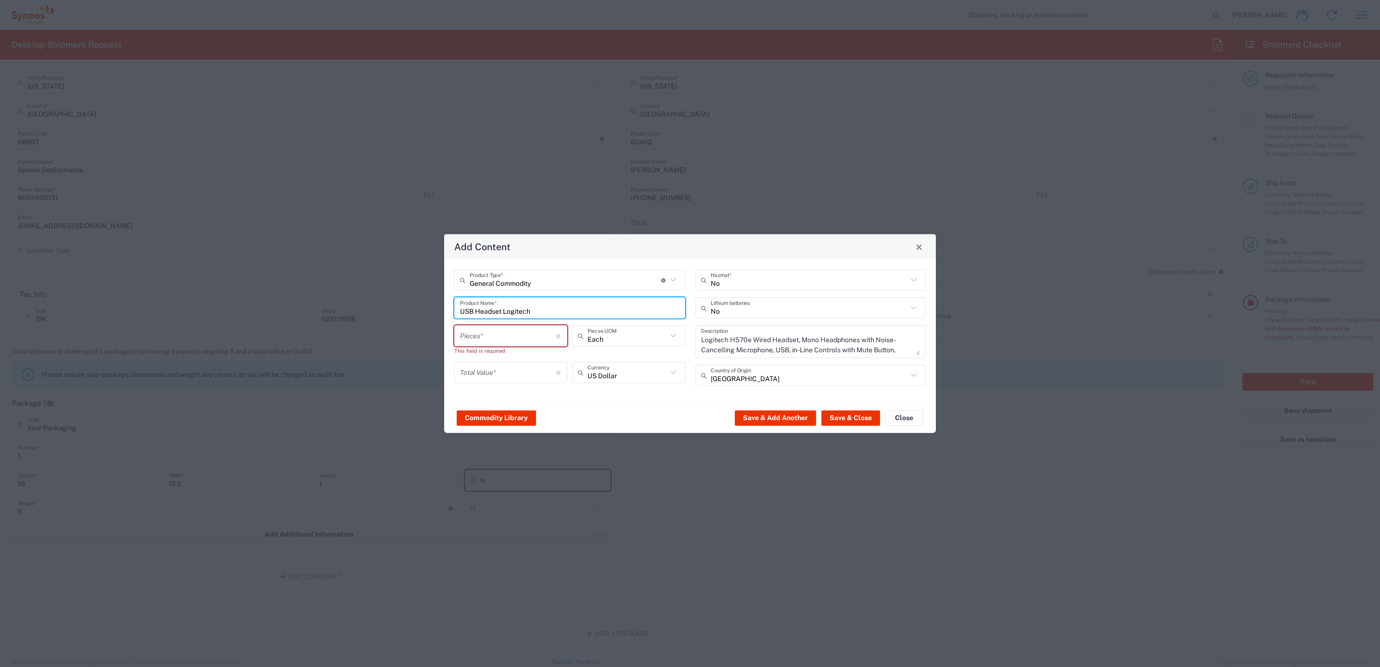
click at [500, 362] on div "Total Value * Total value of all the pieces" at bounding box center [510, 372] width 113 height 21
click at [497, 337] on input "number" at bounding box center [508, 335] width 96 height 17
type input "1"
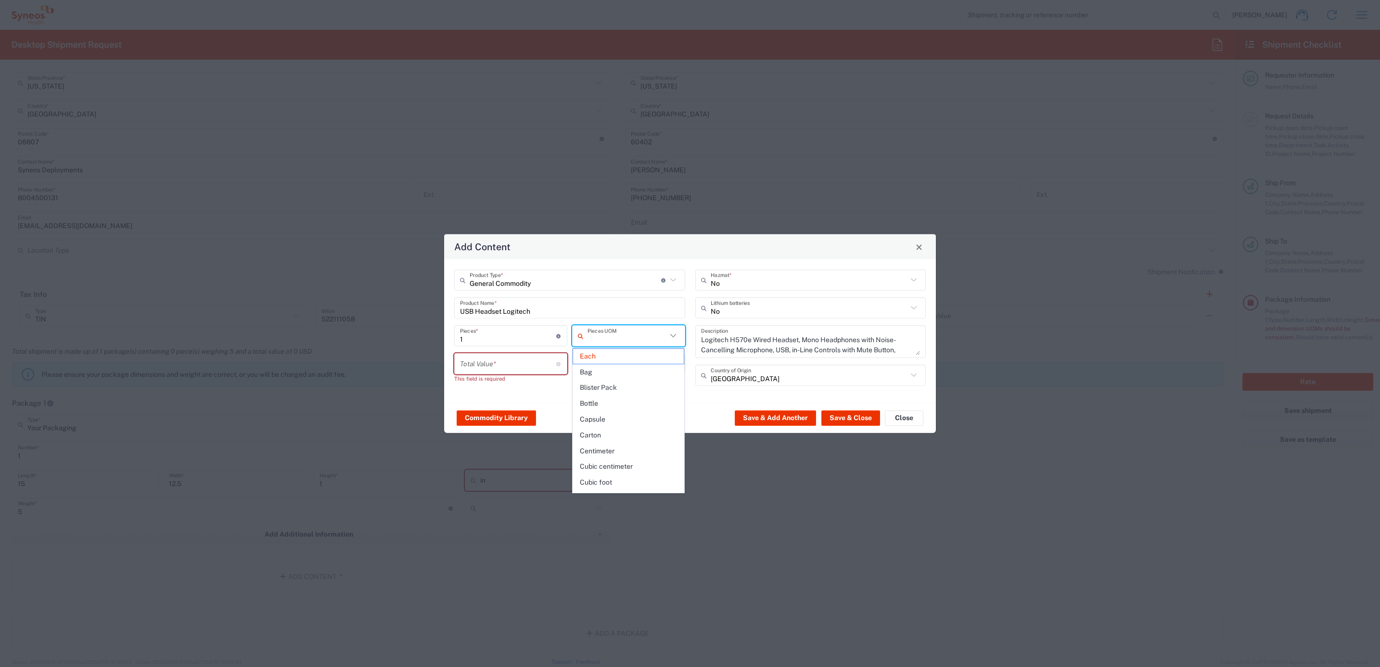
type input "Each"
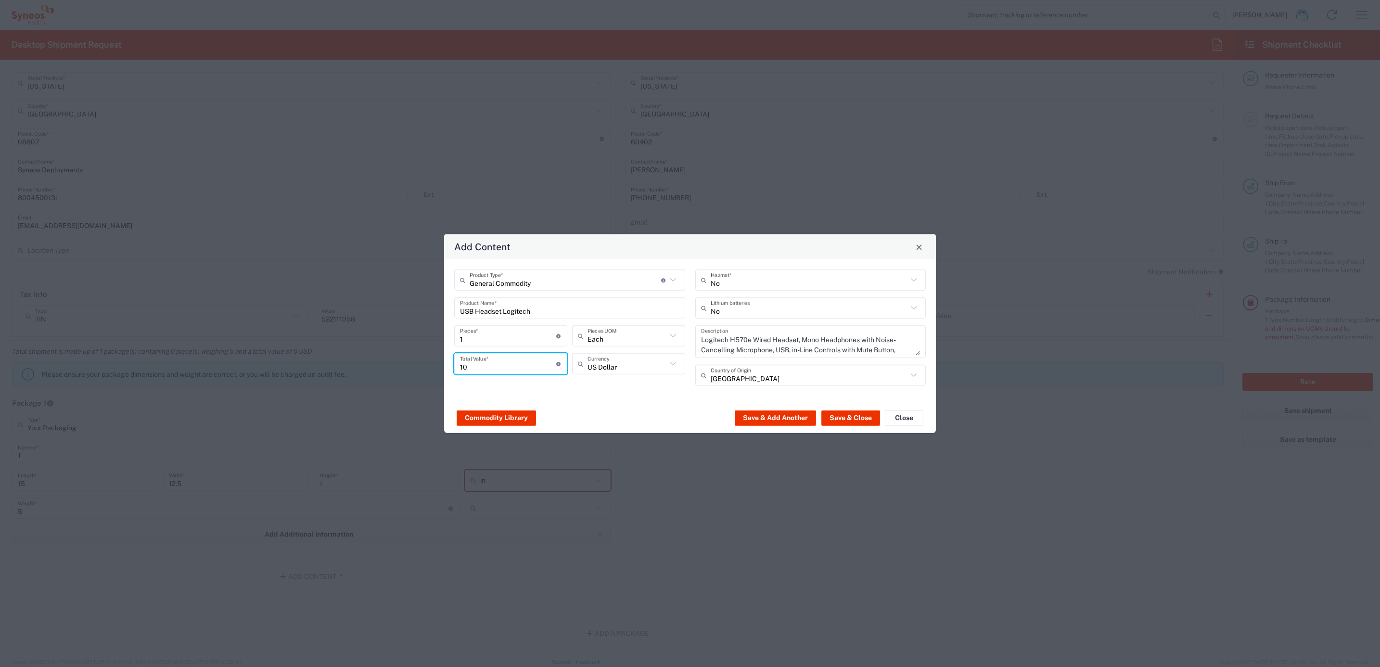
type input "10"
click at [620, 403] on div "Commodity Library Save & Add Another Save & Close Close" at bounding box center [690, 418] width 492 height 30
click at [851, 417] on button "Save & Close" at bounding box center [851, 417] width 59 height 15
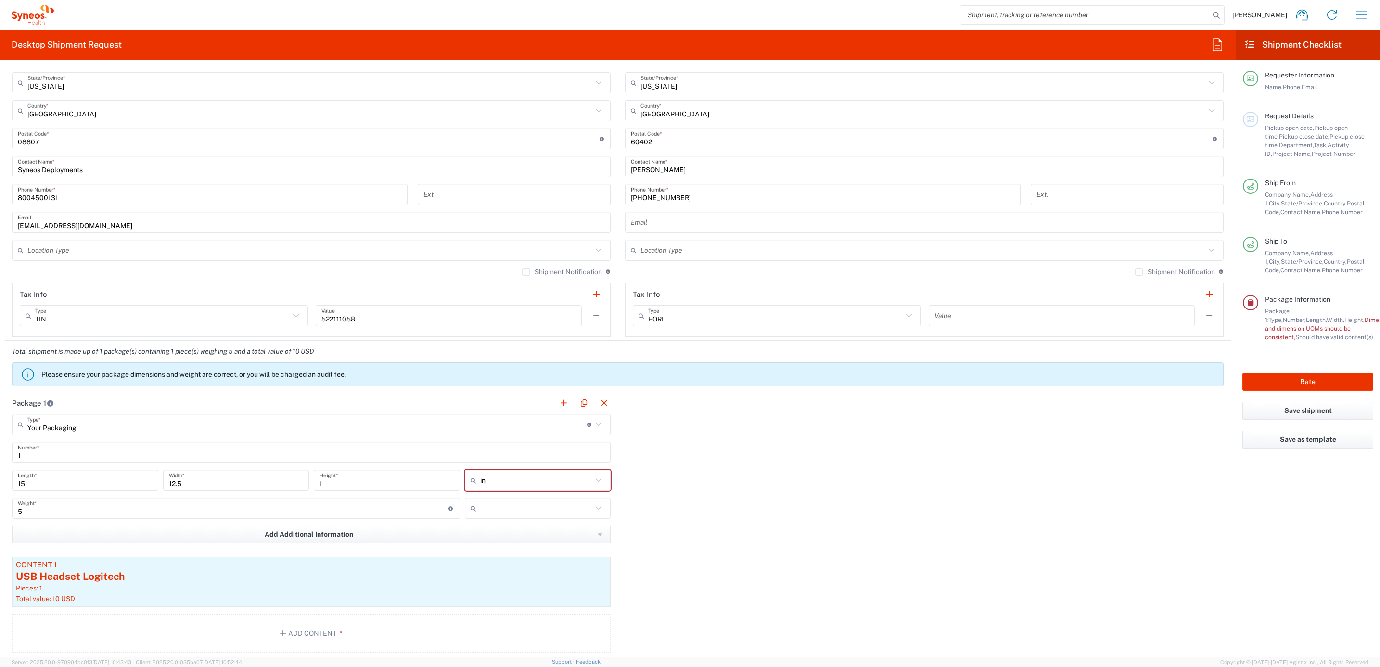
click at [494, 510] on input "text" at bounding box center [536, 508] width 113 height 15
click at [499, 544] on span "lbs" at bounding box center [533, 547] width 143 height 15
type input "lbs"
click at [660, 494] on div "Package 1 Your Packaging Type * Material used to package goods Envelope Large B…" at bounding box center [618, 526] width 1226 height 268
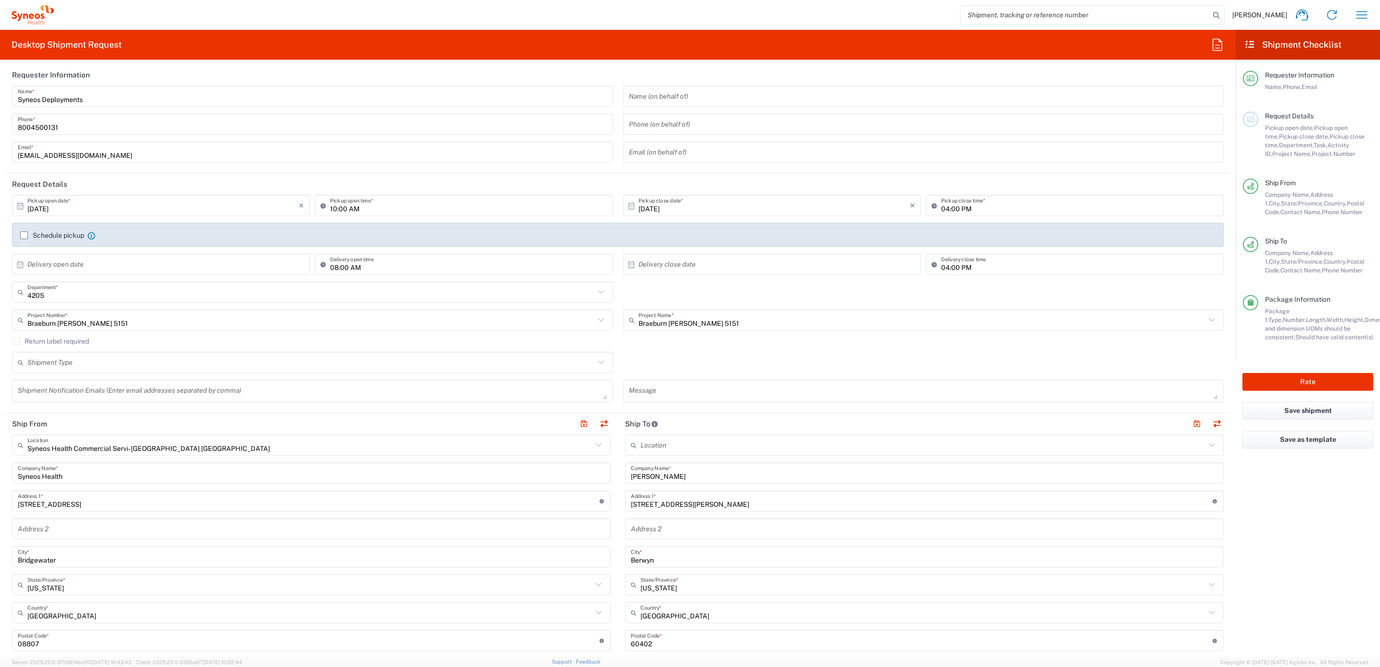
scroll to position [0, 0]
click at [1290, 376] on button "Rate" at bounding box center [1308, 382] width 131 height 18
type input "Braeburn [PERSON_NAME] 5151"
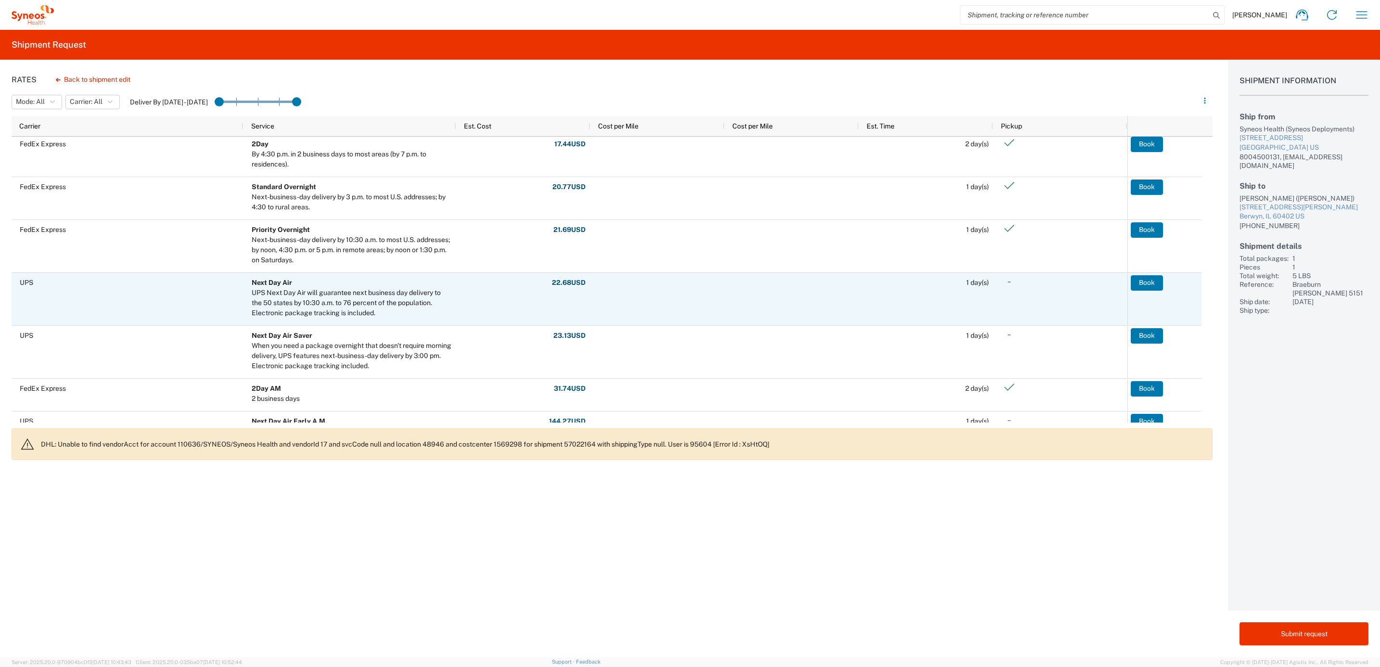
scroll to position [217, 0]
click at [1147, 284] on button "Book" at bounding box center [1148, 282] width 32 height 15
